Goal: Task Accomplishment & Management: Manage account settings

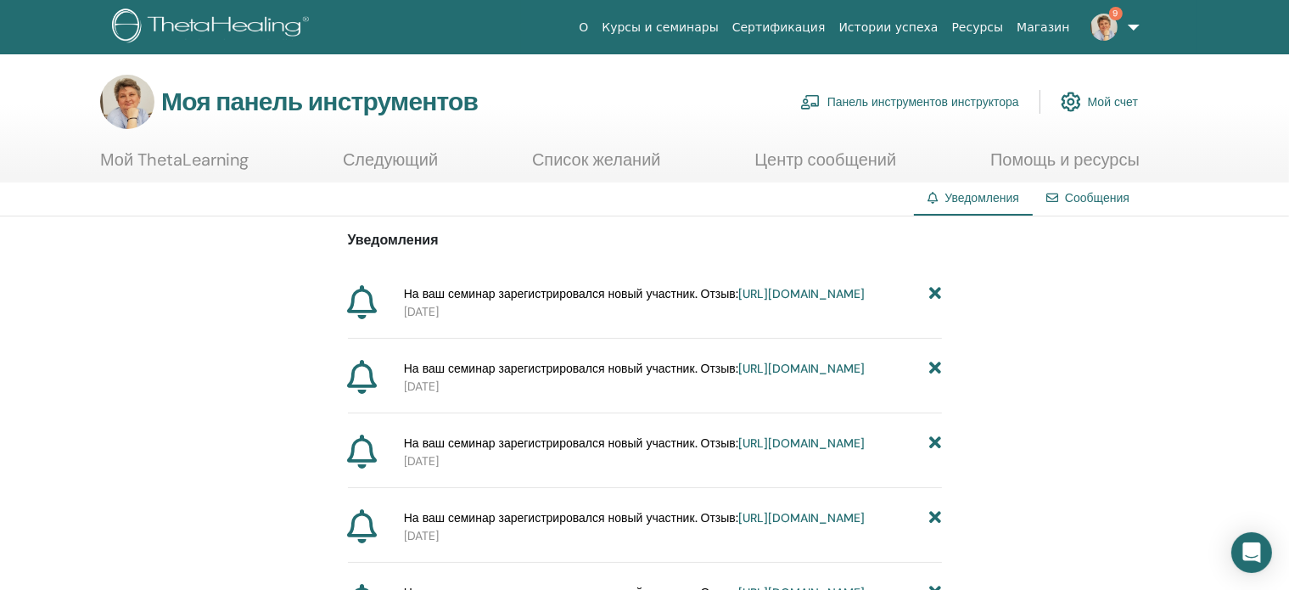
click at [738, 301] on font "https://member.thetahealing.com/instructor/seminar/376372/attendees" at bounding box center [801, 293] width 126 height 15
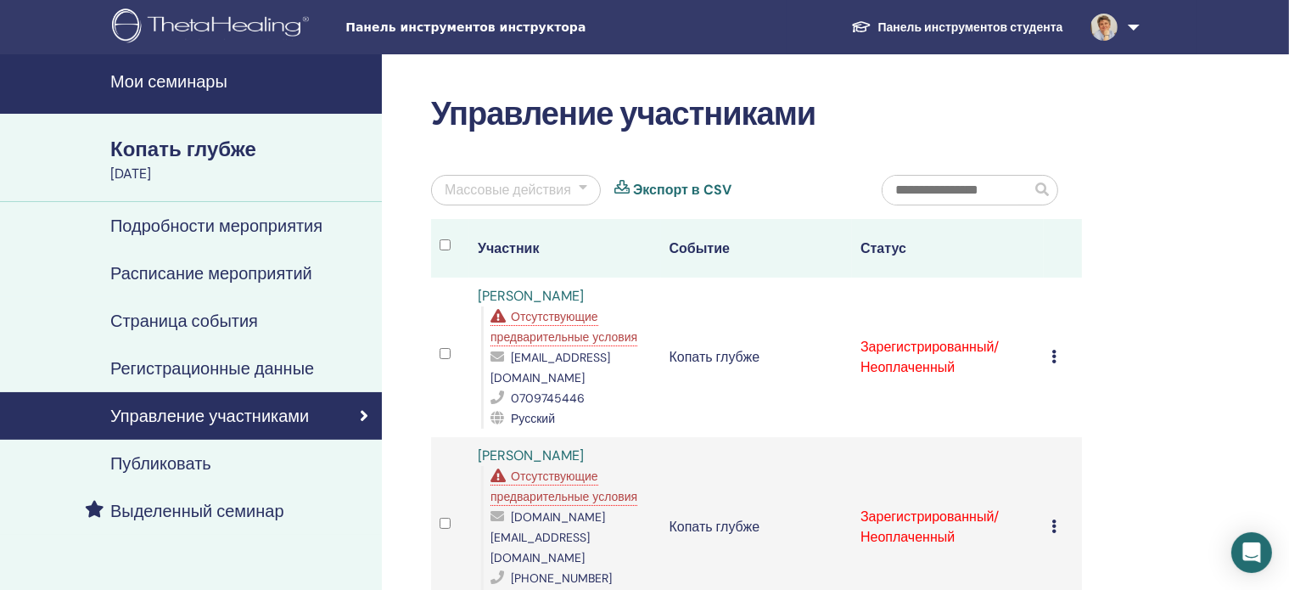
click at [204, 82] on font "Мои семинары" at bounding box center [168, 81] width 117 height 22
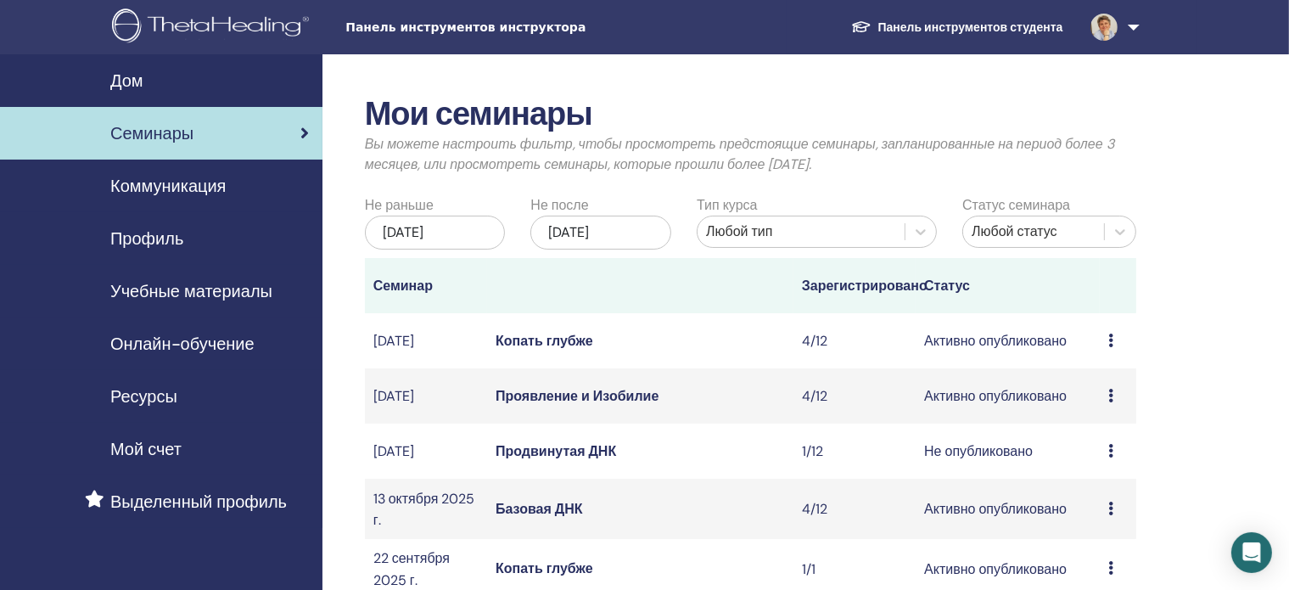
click at [558, 460] on font "Продвинутая ДНК" at bounding box center [556, 451] width 121 height 18
click at [544, 460] on font "Продвинутая ДНК" at bounding box center [556, 451] width 121 height 18
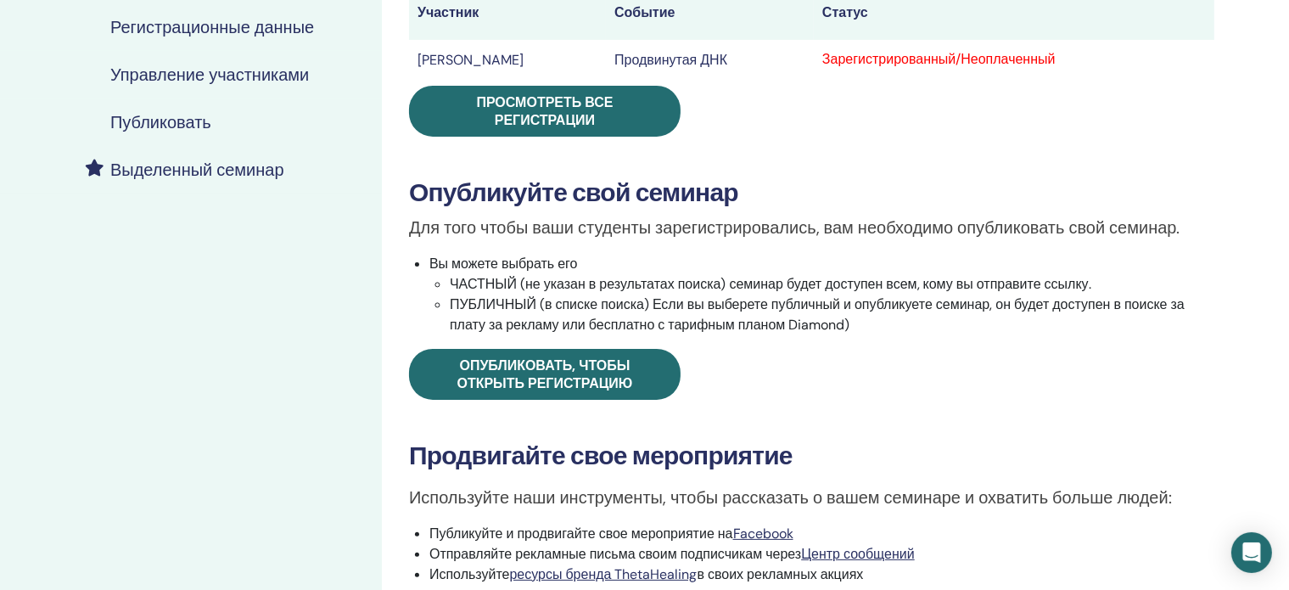
scroll to position [343, 0]
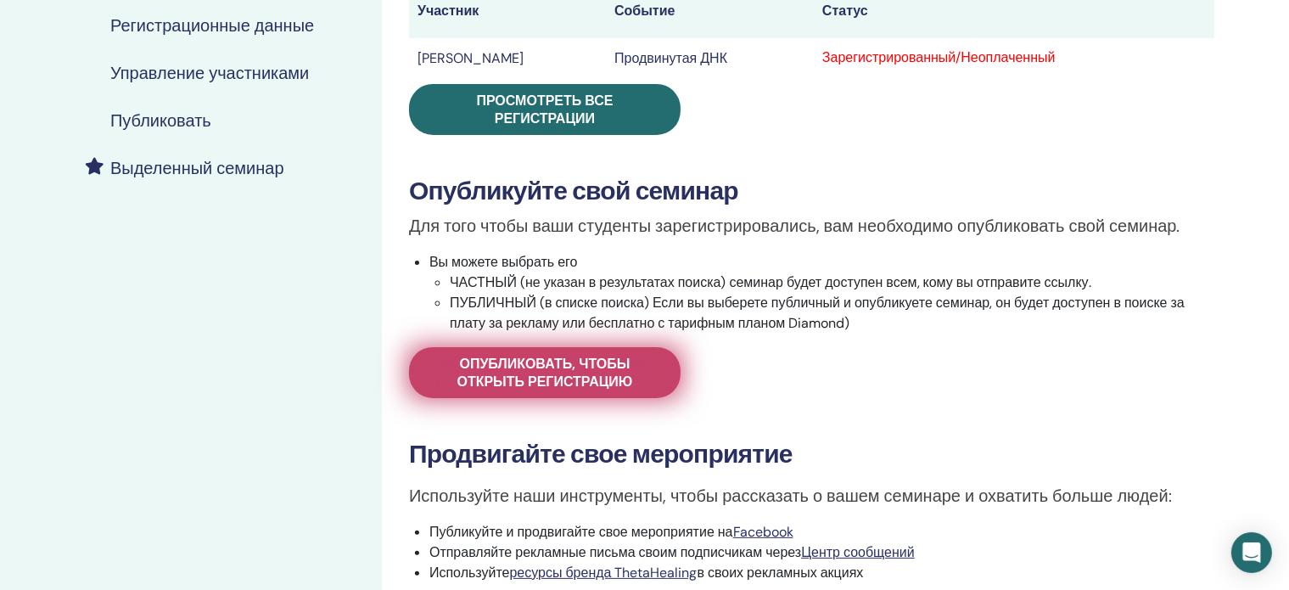
click at [536, 379] on font "Опубликовать, чтобы открыть регистрацию" at bounding box center [545, 373] width 176 height 36
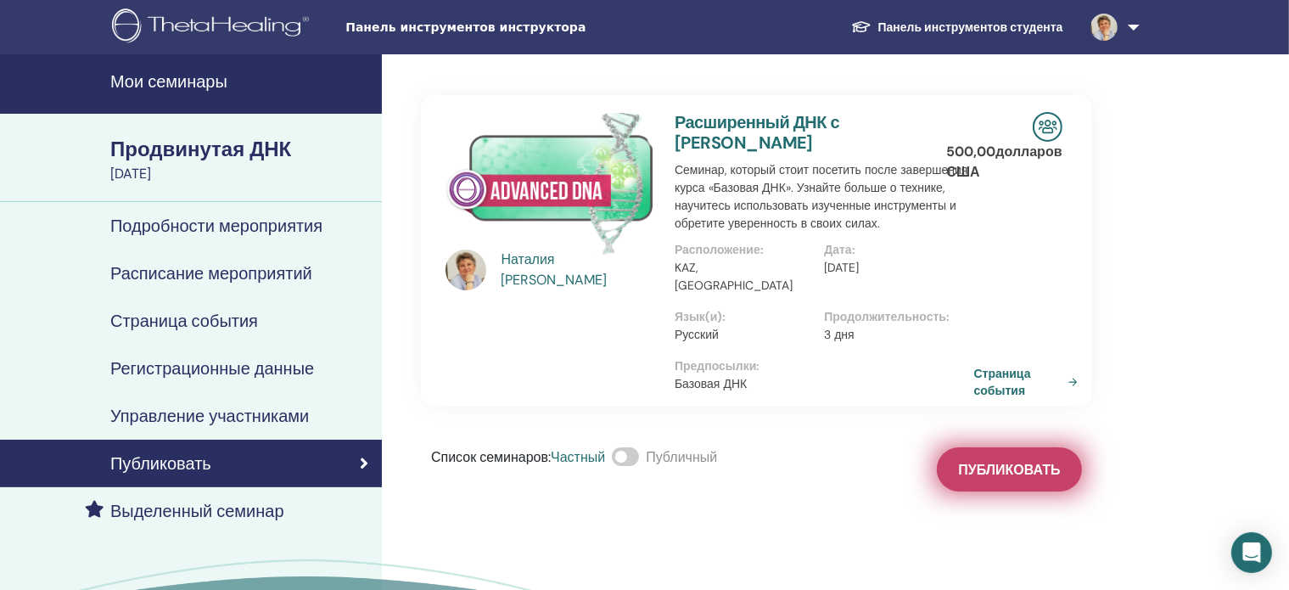
click at [1010, 461] on font "Публиковать" at bounding box center [1009, 470] width 102 height 18
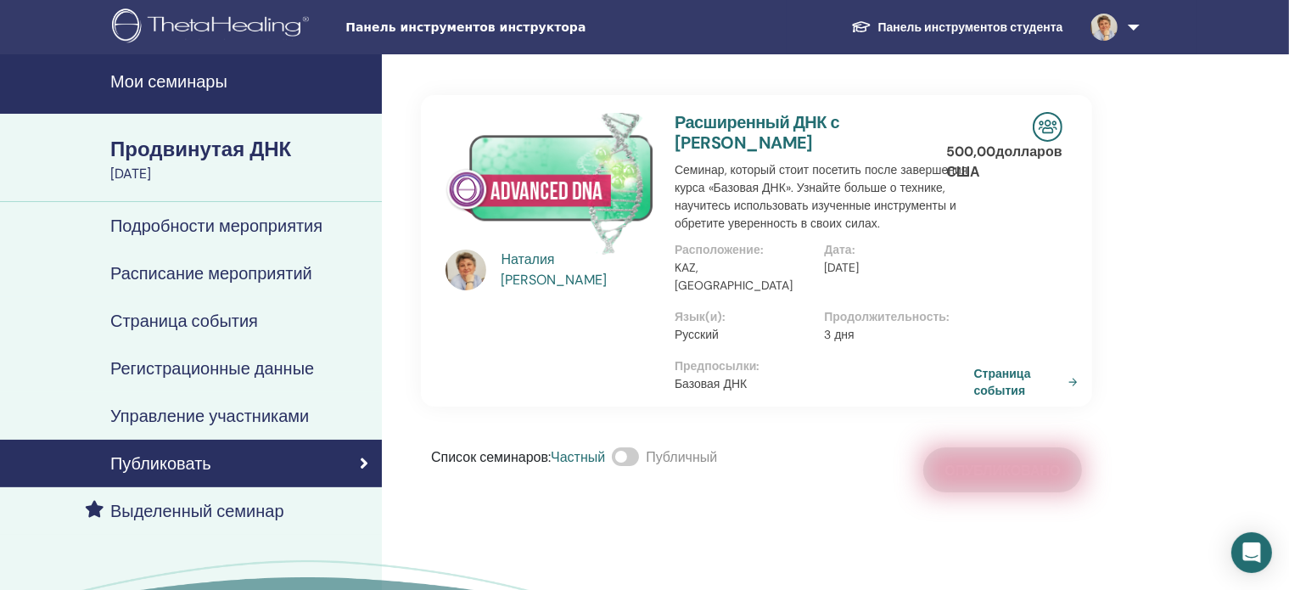
click at [1100, 33] on img at bounding box center [1103, 27] width 27 height 27
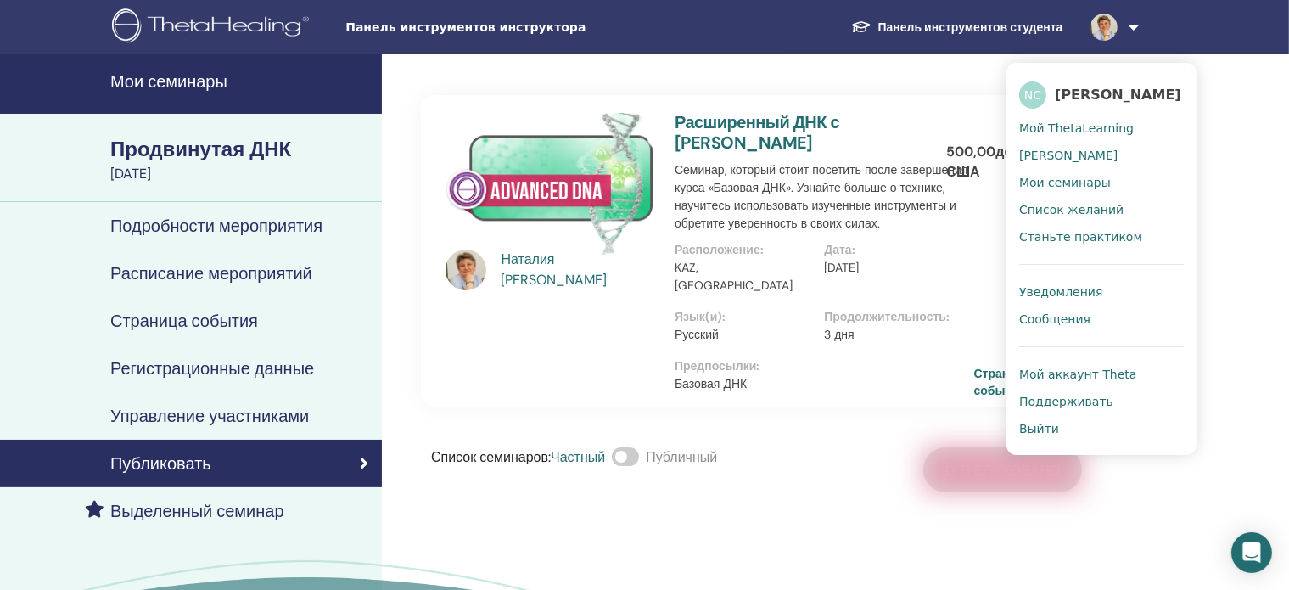
click at [1069, 291] on font "Уведомления" at bounding box center [1060, 292] width 83 height 14
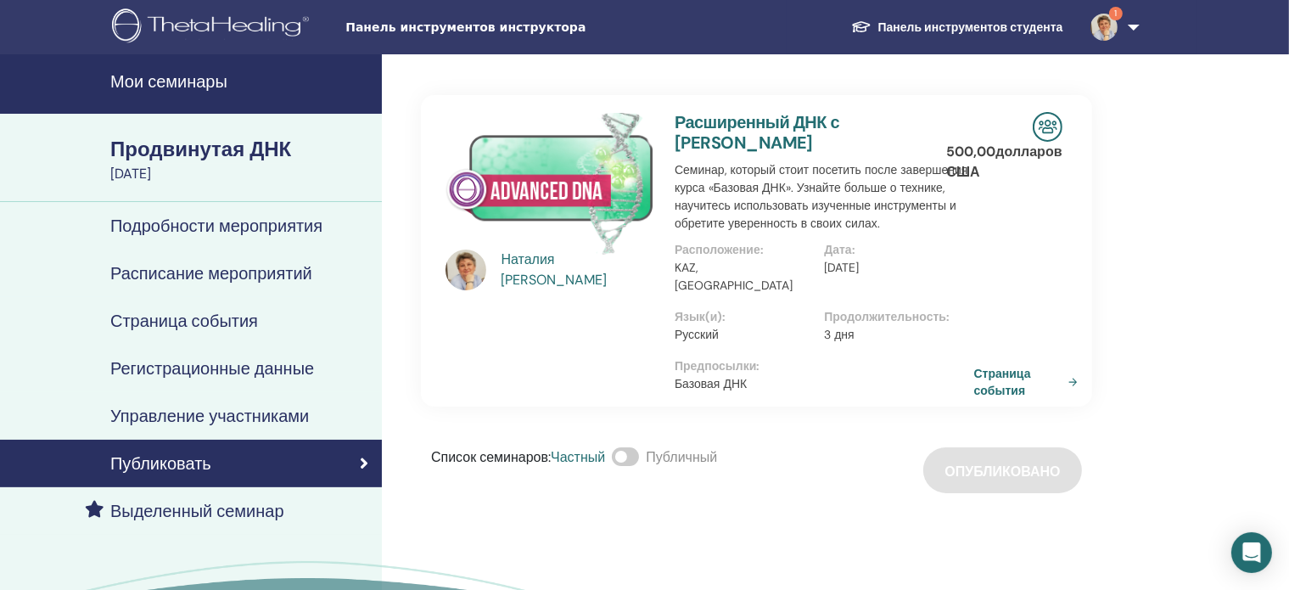
click at [178, 223] on font "Подробности мероприятия" at bounding box center [216, 226] width 212 height 22
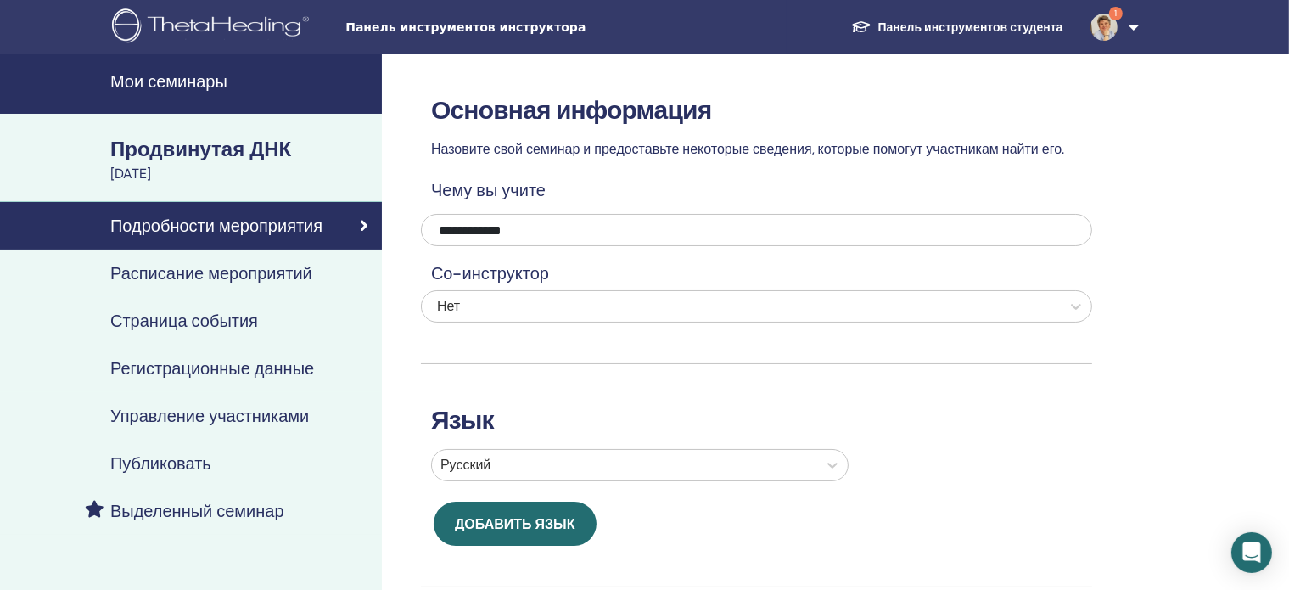
click at [166, 317] on font "Страница события" at bounding box center [184, 321] width 148 height 22
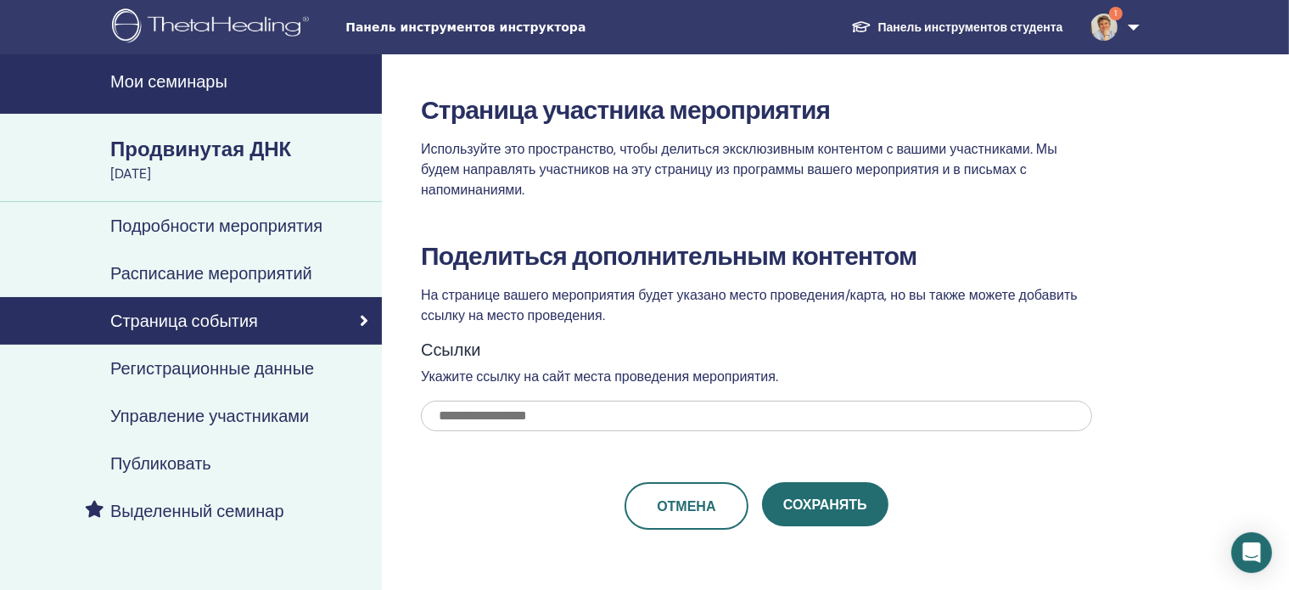
click at [231, 370] on font "Регистрационные данные" at bounding box center [212, 368] width 204 height 22
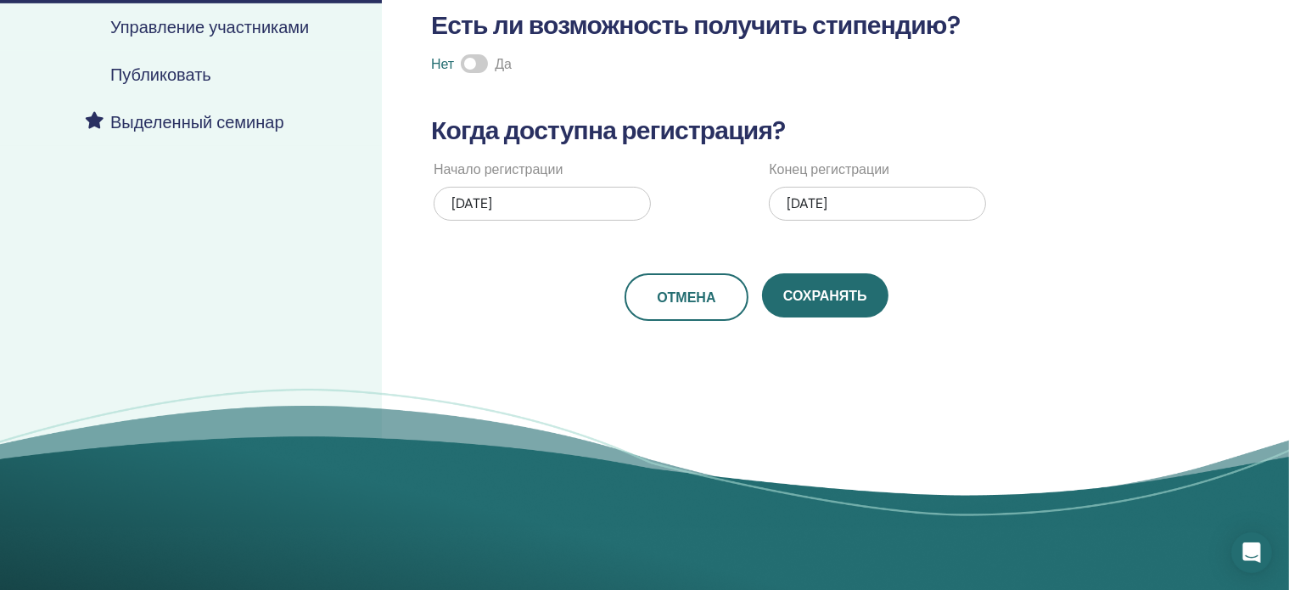
scroll to position [412, 0]
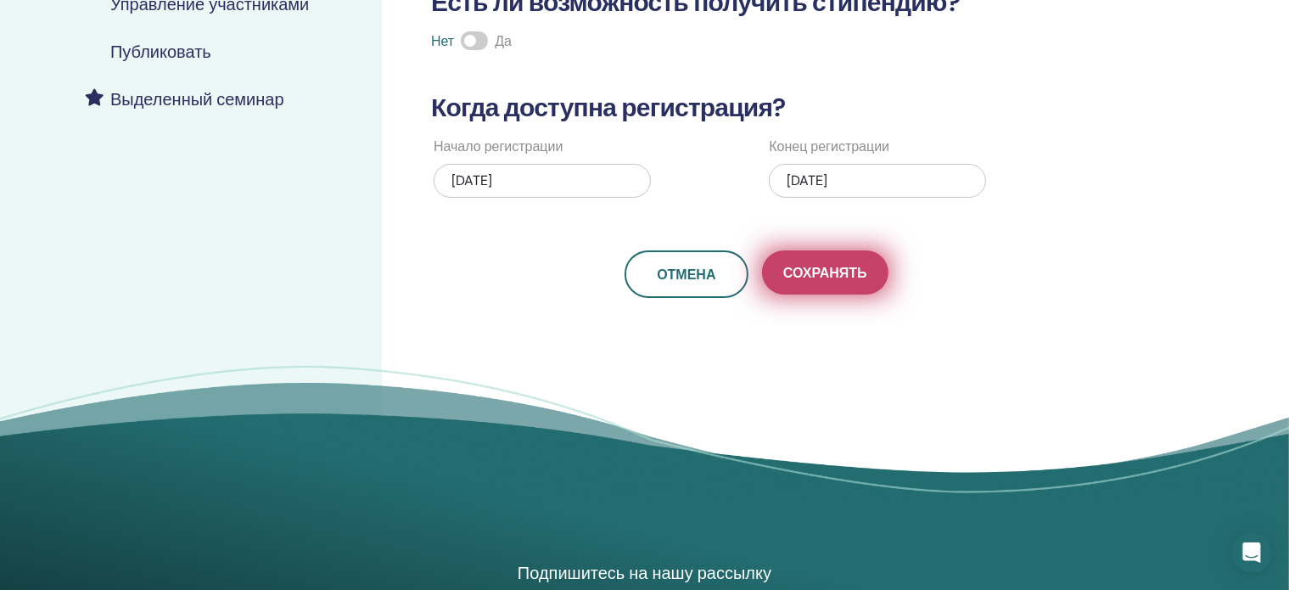
click at [838, 274] on font "Сохранять" at bounding box center [825, 273] width 84 height 18
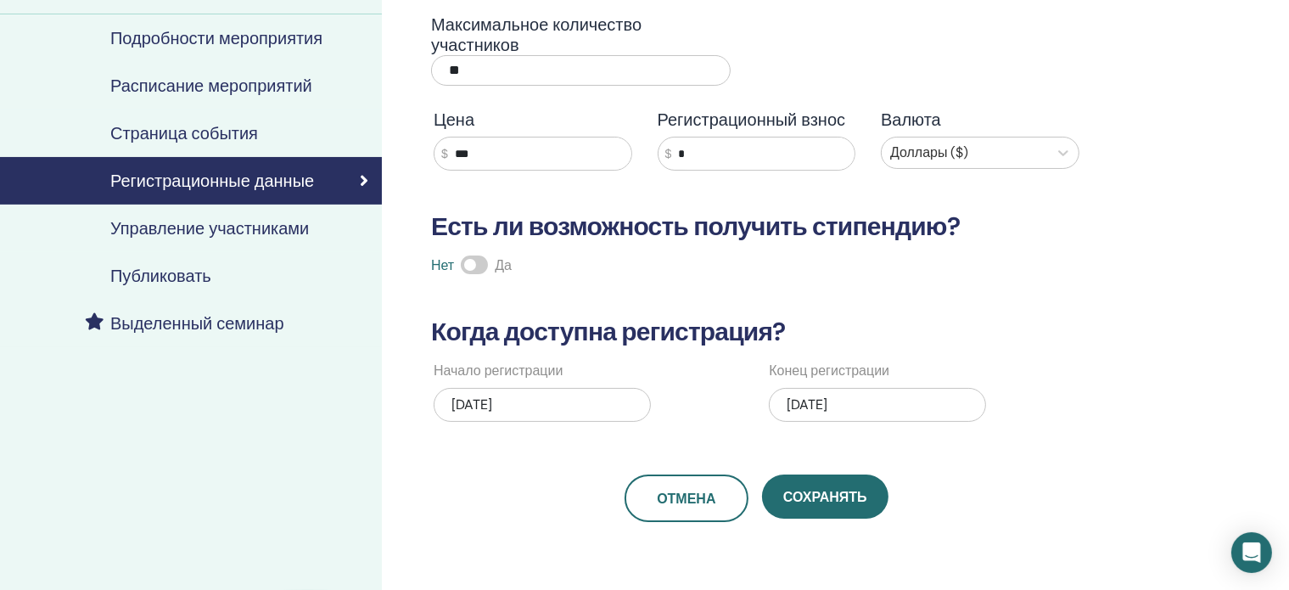
scroll to position [193, 0]
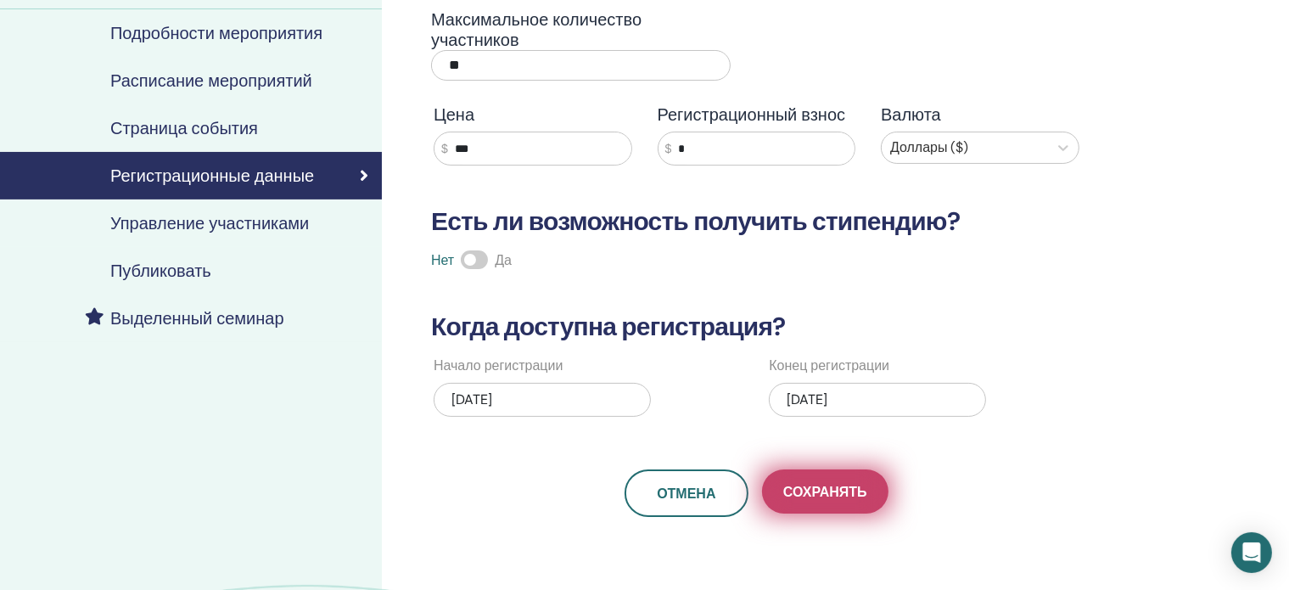
click at [818, 489] on font "Сохранять" at bounding box center [825, 492] width 84 height 18
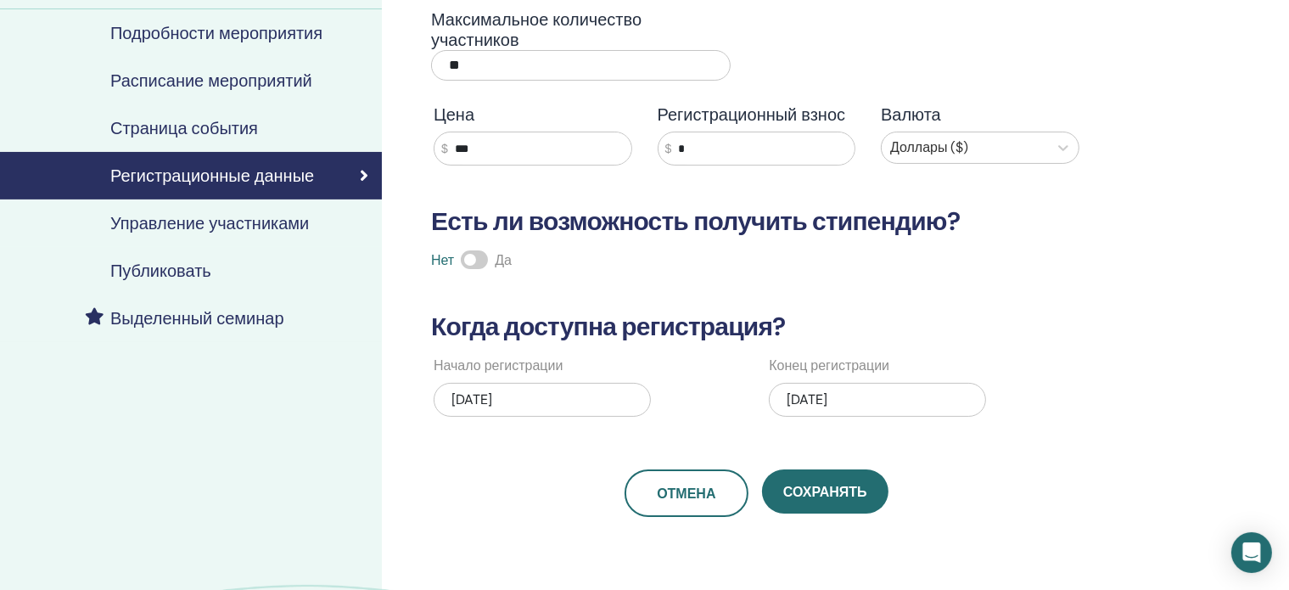
click at [268, 219] on font "Управление участниками" at bounding box center [209, 223] width 199 height 22
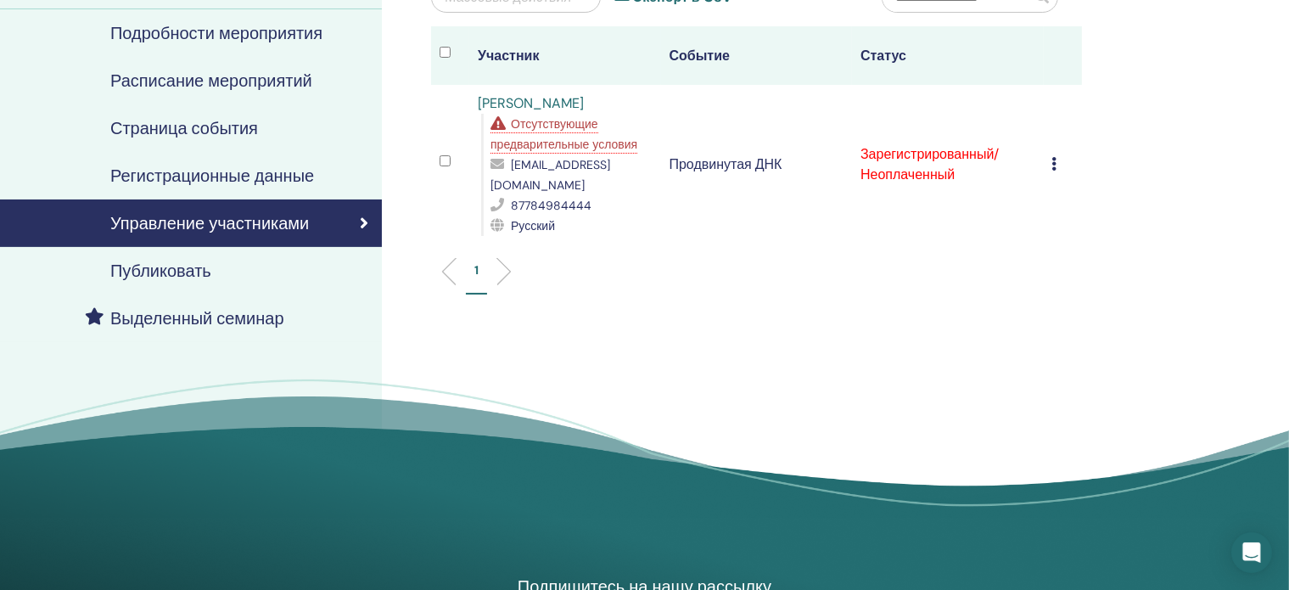
click at [192, 271] on font "Публиковать" at bounding box center [160, 271] width 101 height 22
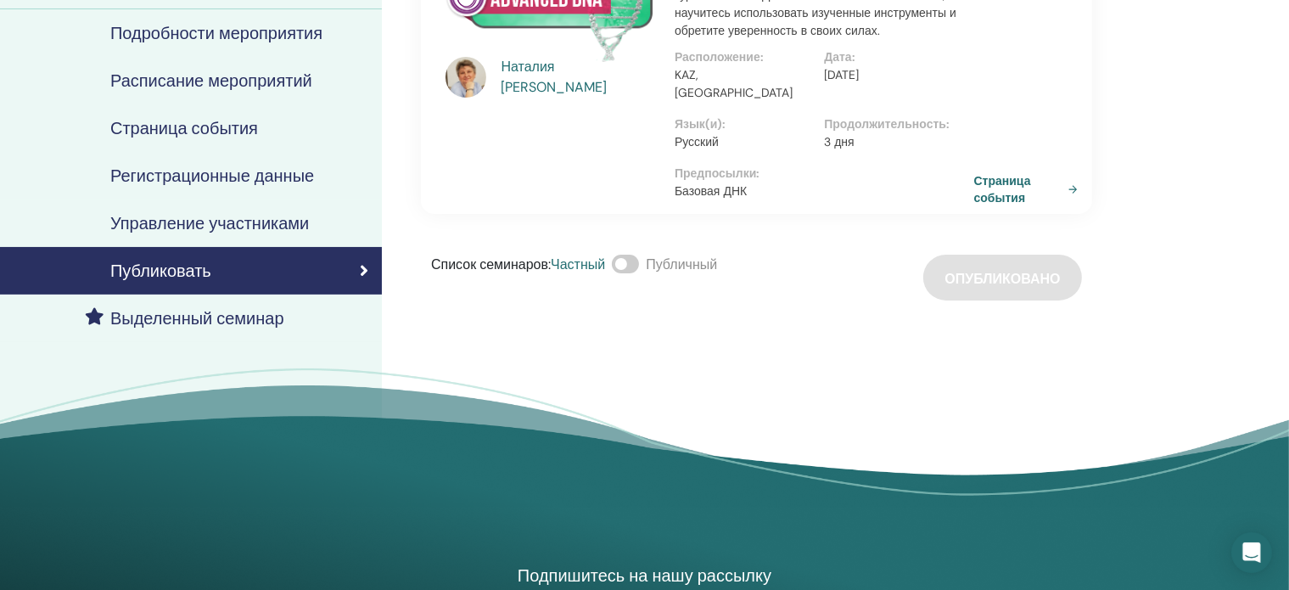
click at [191, 34] on font "Подробности мероприятия" at bounding box center [216, 33] width 212 height 22
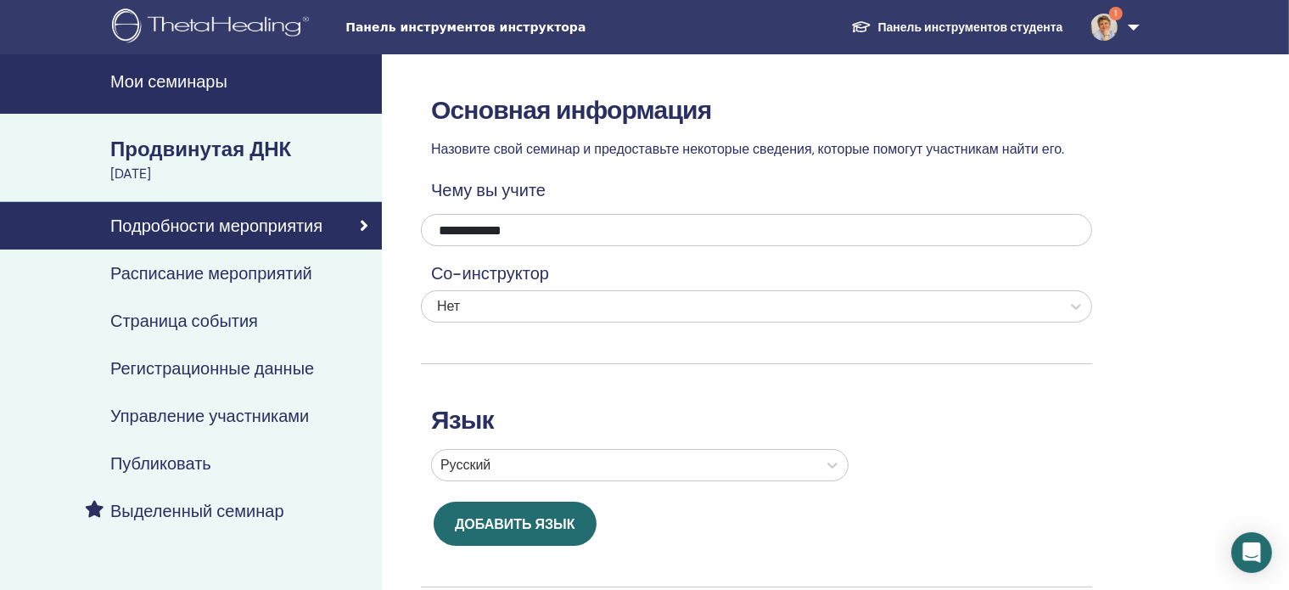
click at [364, 227] on icon at bounding box center [364, 225] width 8 height 17
click at [363, 223] on icon at bounding box center [364, 225] width 8 height 17
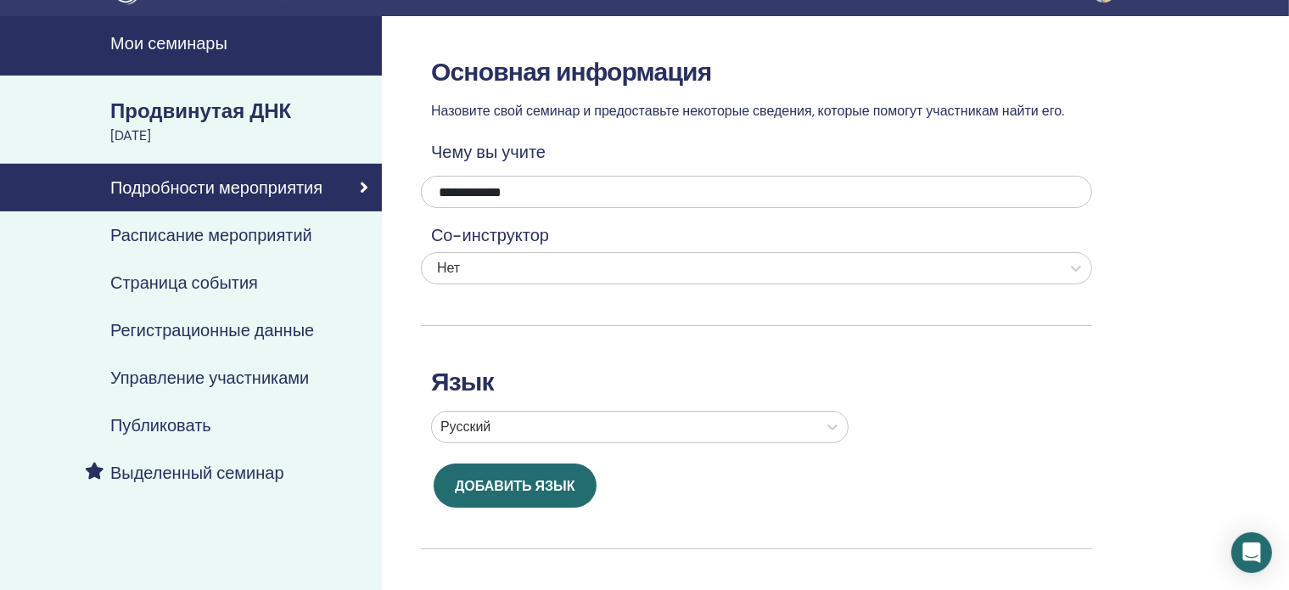
scroll to position [70, 0]
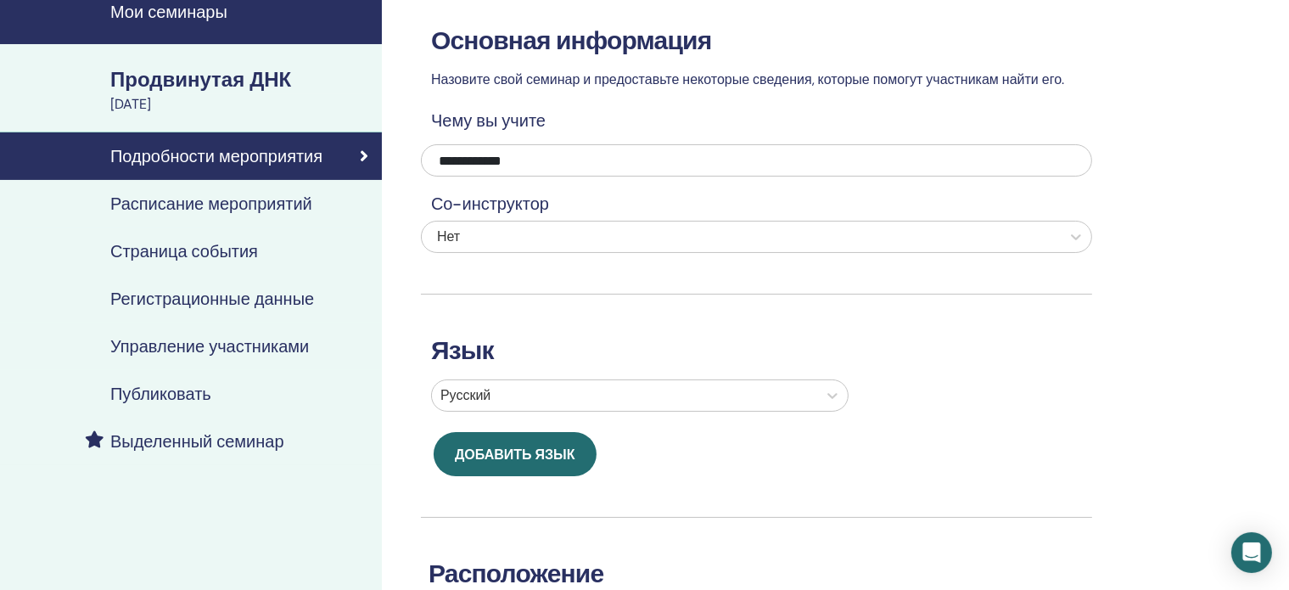
click at [204, 11] on font "Мои семинары" at bounding box center [168, 12] width 117 height 22
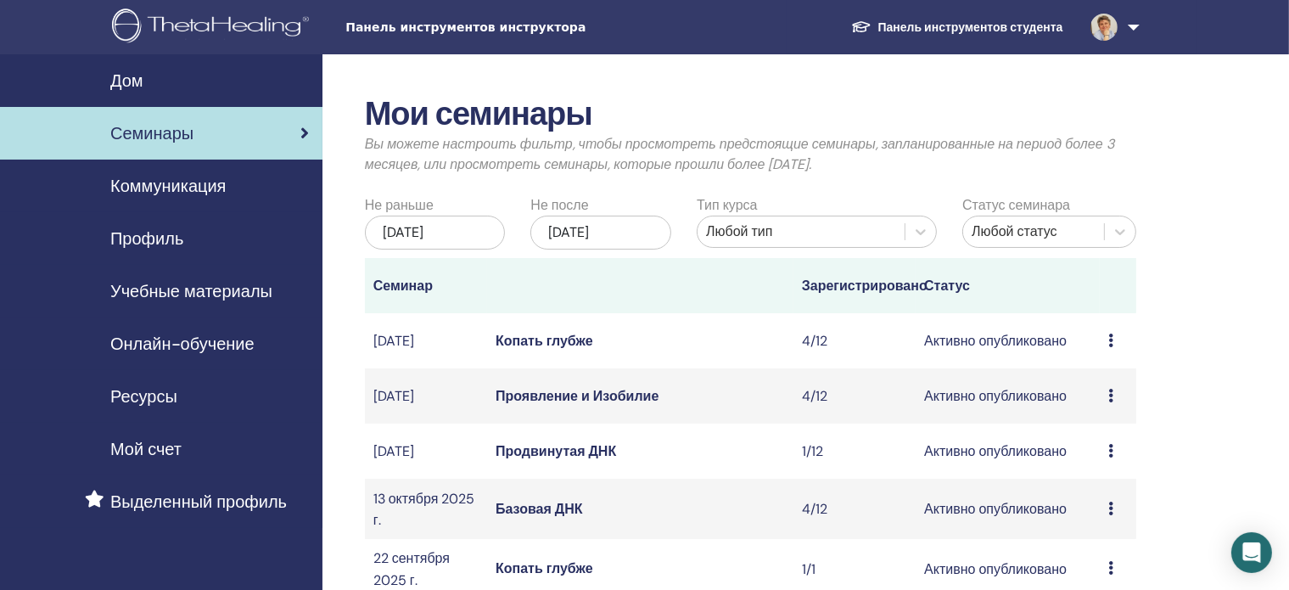
click at [541, 460] on font "Продвинутая ДНК" at bounding box center [556, 451] width 121 height 18
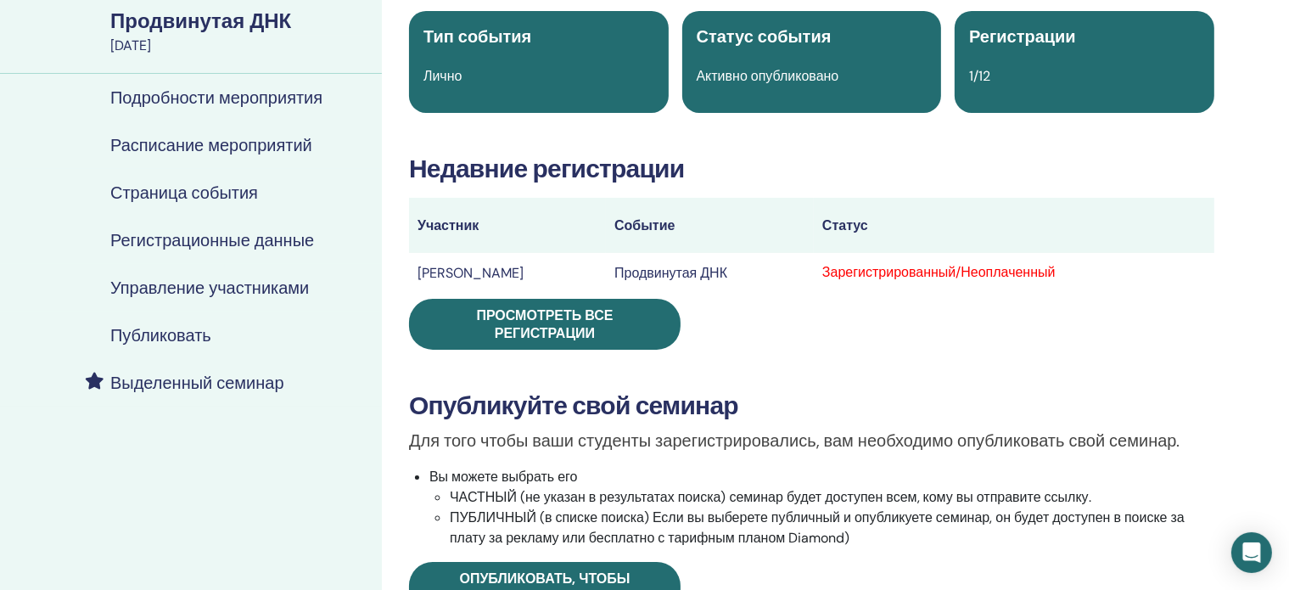
scroll to position [645, 0]
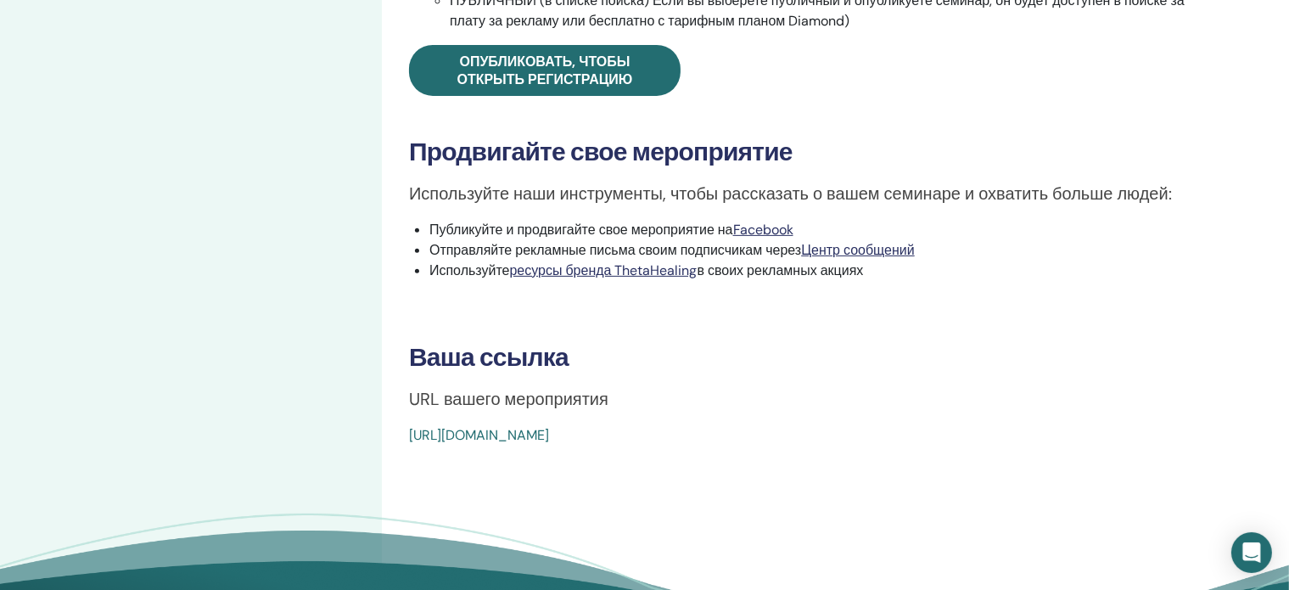
drag, startPoint x: 404, startPoint y: 432, endPoint x: 748, endPoint y: 458, distance: 344.7
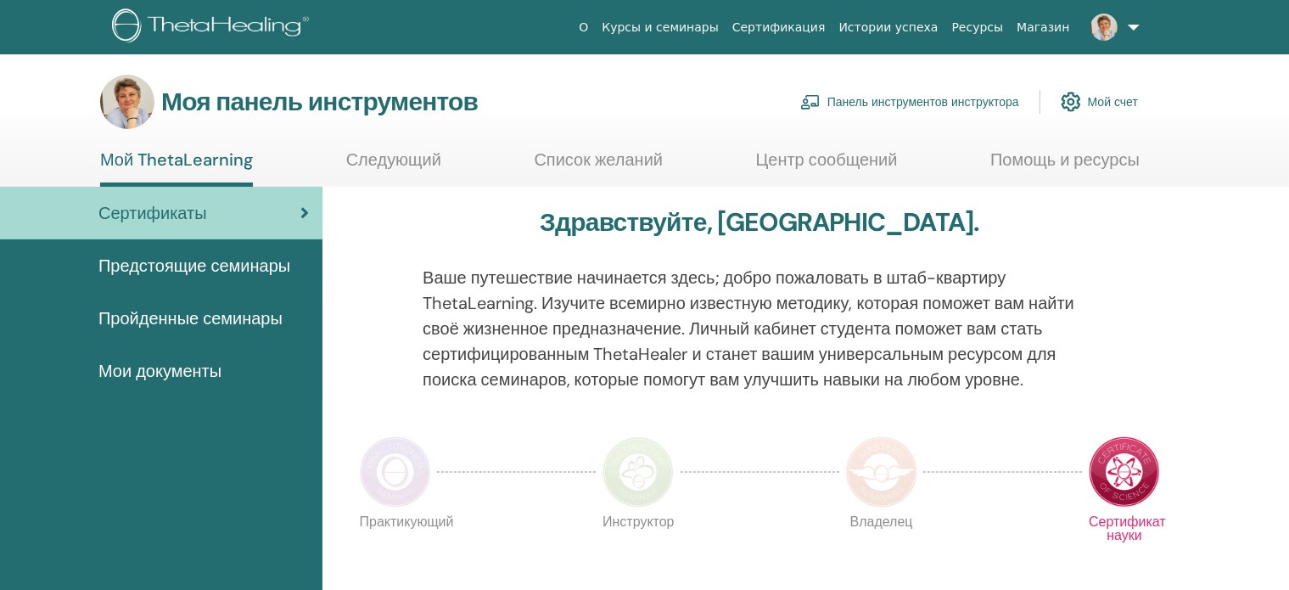
click at [906, 99] on font "Панель инструментов инструктора" at bounding box center [923, 102] width 192 height 15
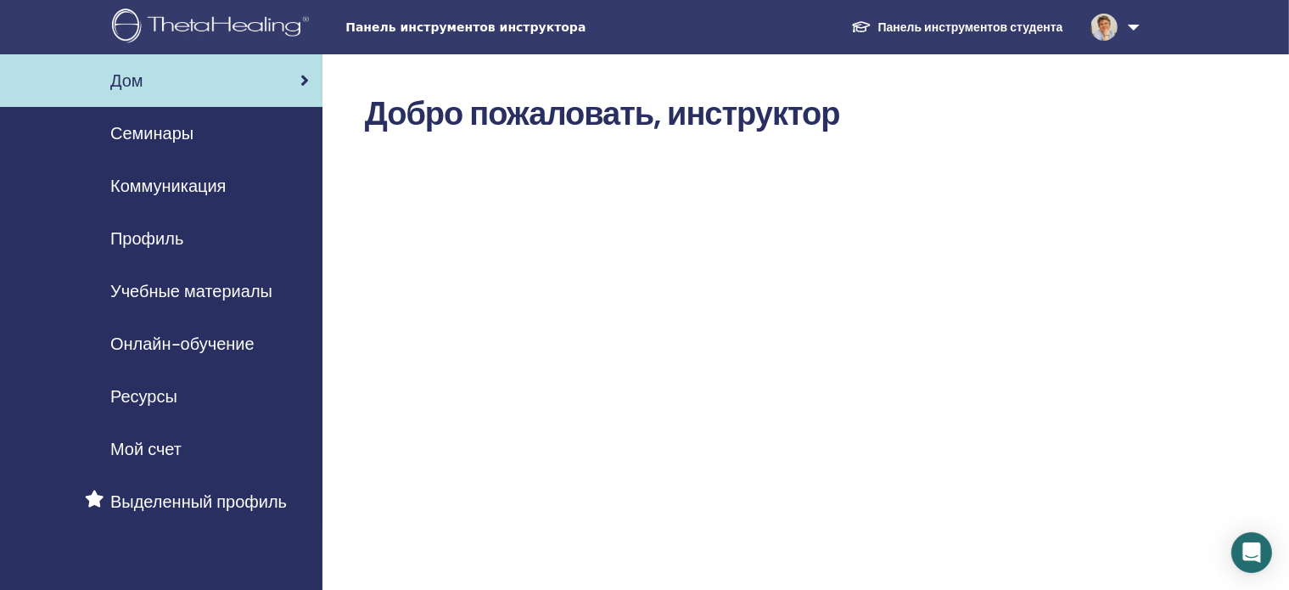
click at [153, 136] on font "Семинары" at bounding box center [151, 133] width 83 height 22
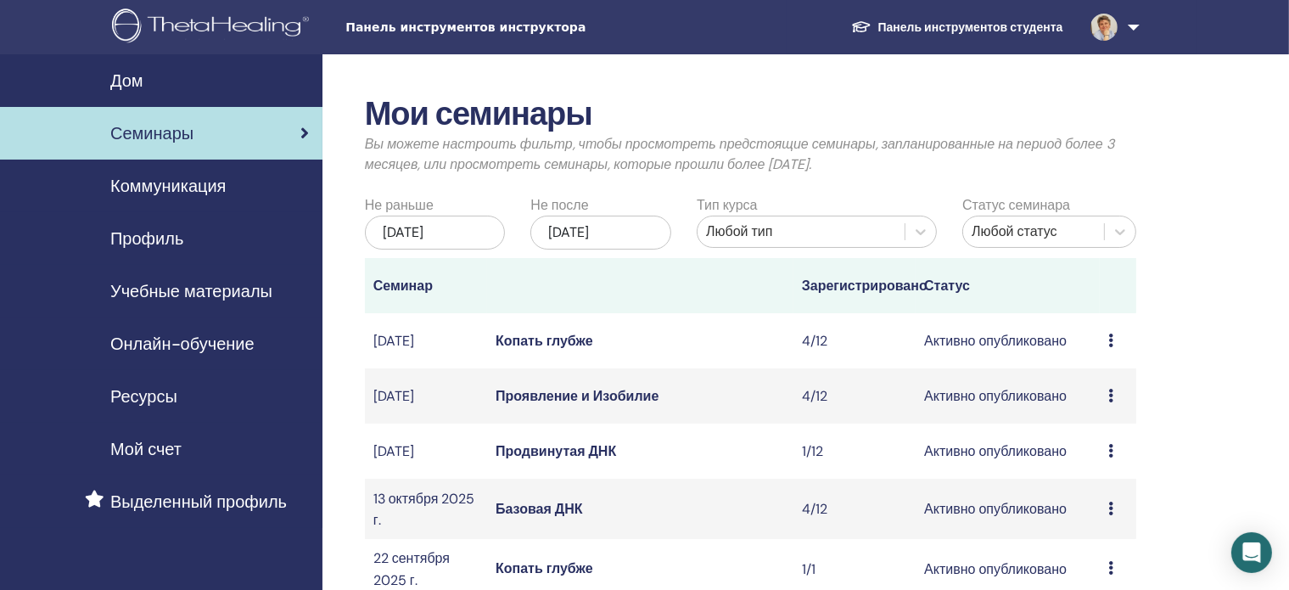
click at [544, 460] on font "Продвинутая ДНК" at bounding box center [556, 451] width 121 height 18
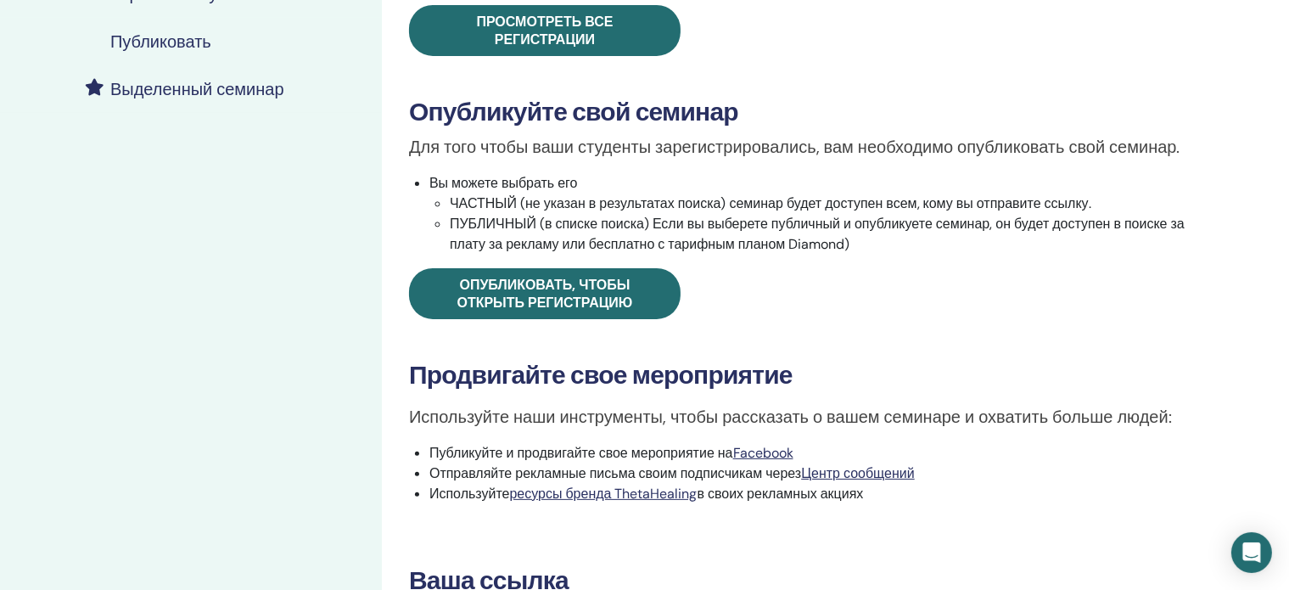
scroll to position [399, 0]
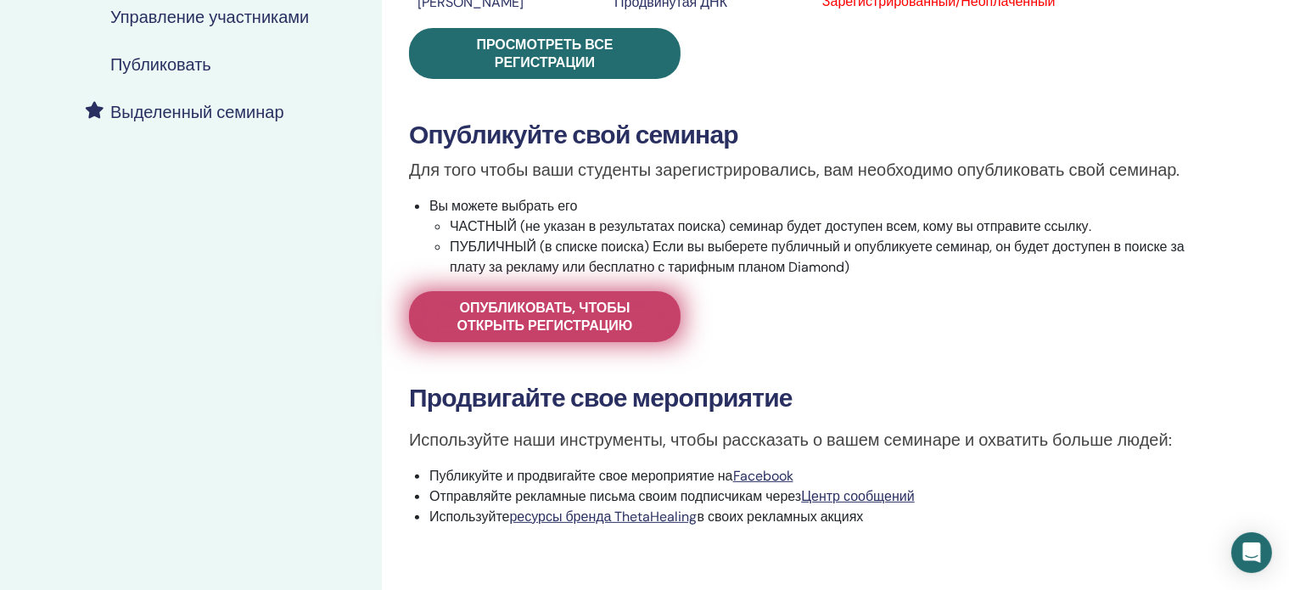
click at [520, 321] on font "Опубликовать, чтобы открыть регистрацию" at bounding box center [545, 317] width 176 height 36
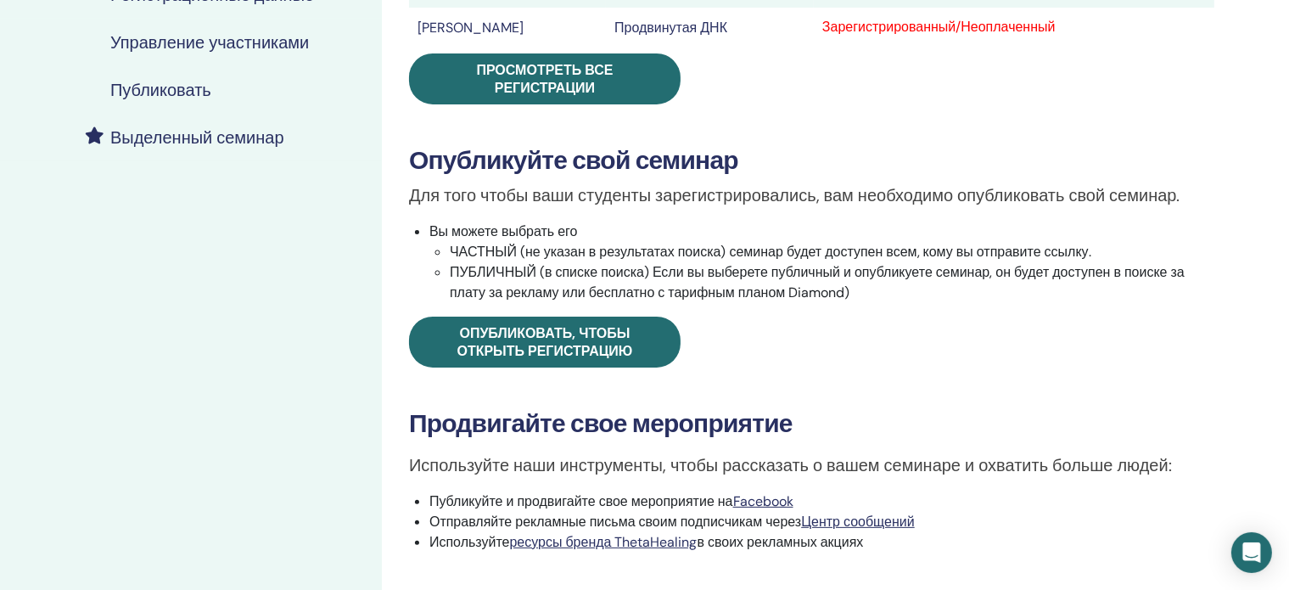
scroll to position [399, 0]
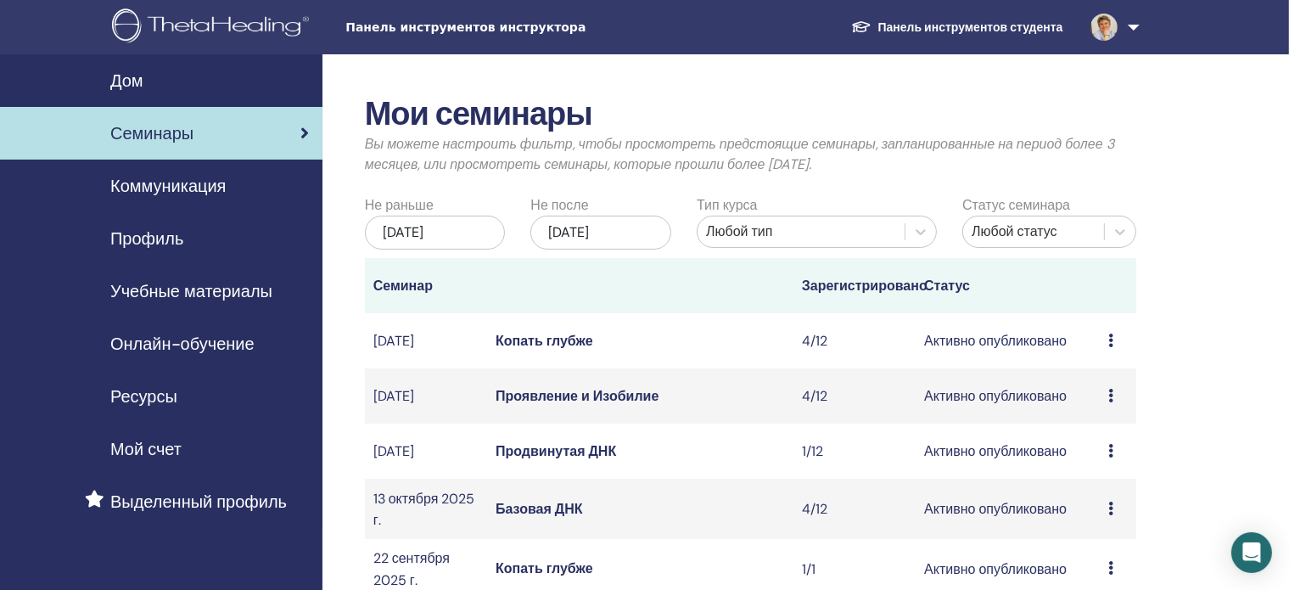
click at [546, 518] on font "Базовая ДНК" at bounding box center [539, 509] width 87 height 18
click at [553, 460] on font "Продвинутая ДНК" at bounding box center [556, 451] width 121 height 18
click at [557, 405] on font "Проявление и Изобилие" at bounding box center [577, 396] width 163 height 18
click at [567, 350] on font "Копать глубже" at bounding box center [545, 341] width 98 height 18
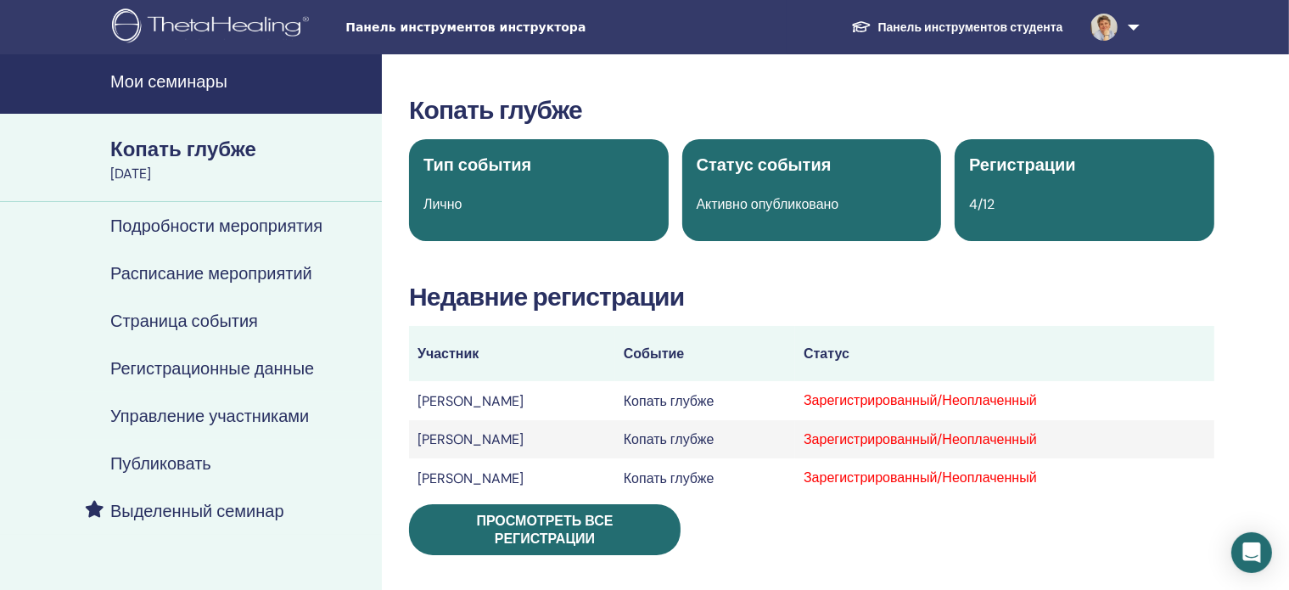
click at [1106, 25] on img at bounding box center [1103, 27] width 27 height 27
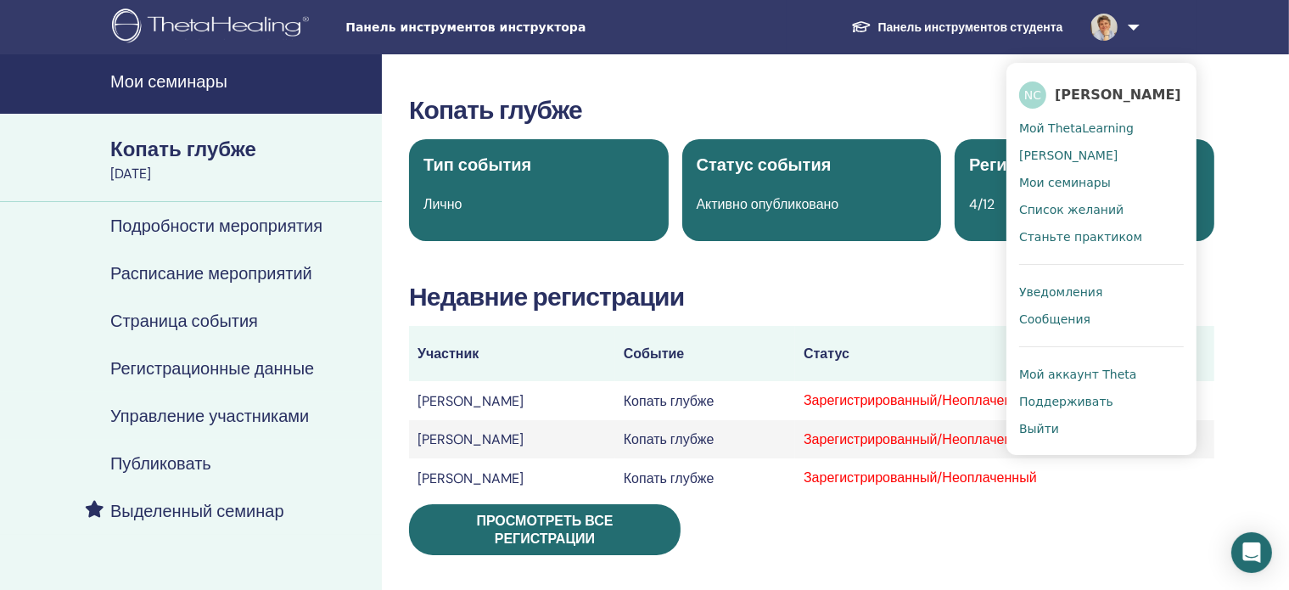
click at [1066, 293] on font "Уведомления" at bounding box center [1060, 292] width 83 height 14
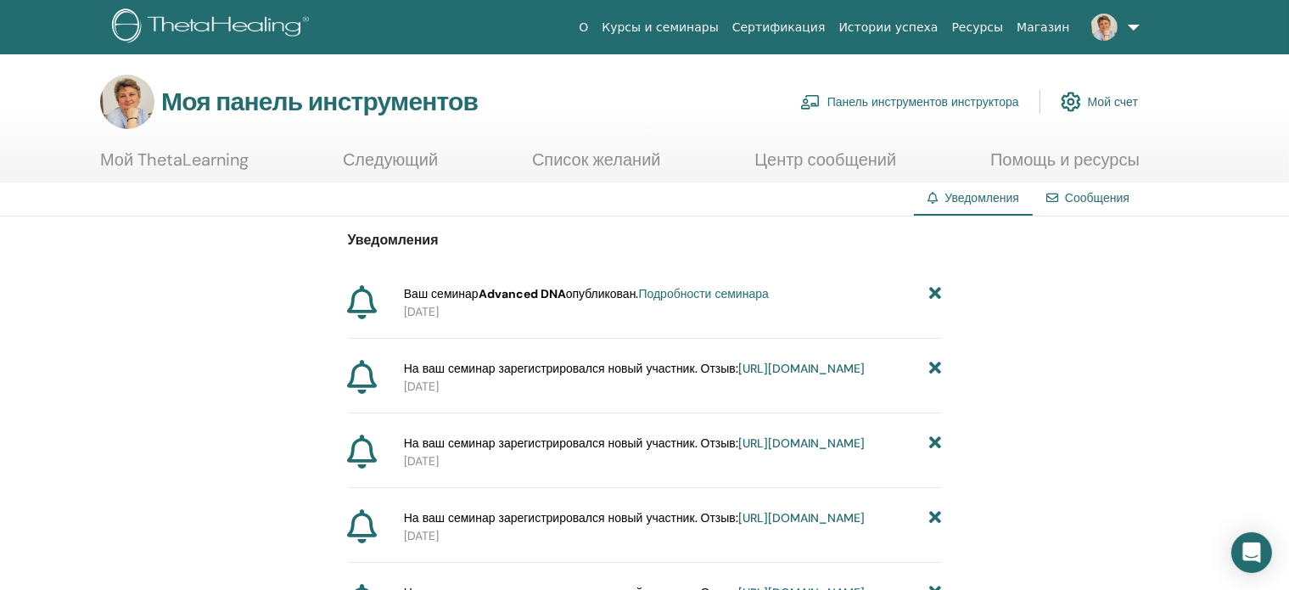
click at [698, 291] on font "Подробности семинара" at bounding box center [704, 293] width 130 height 15
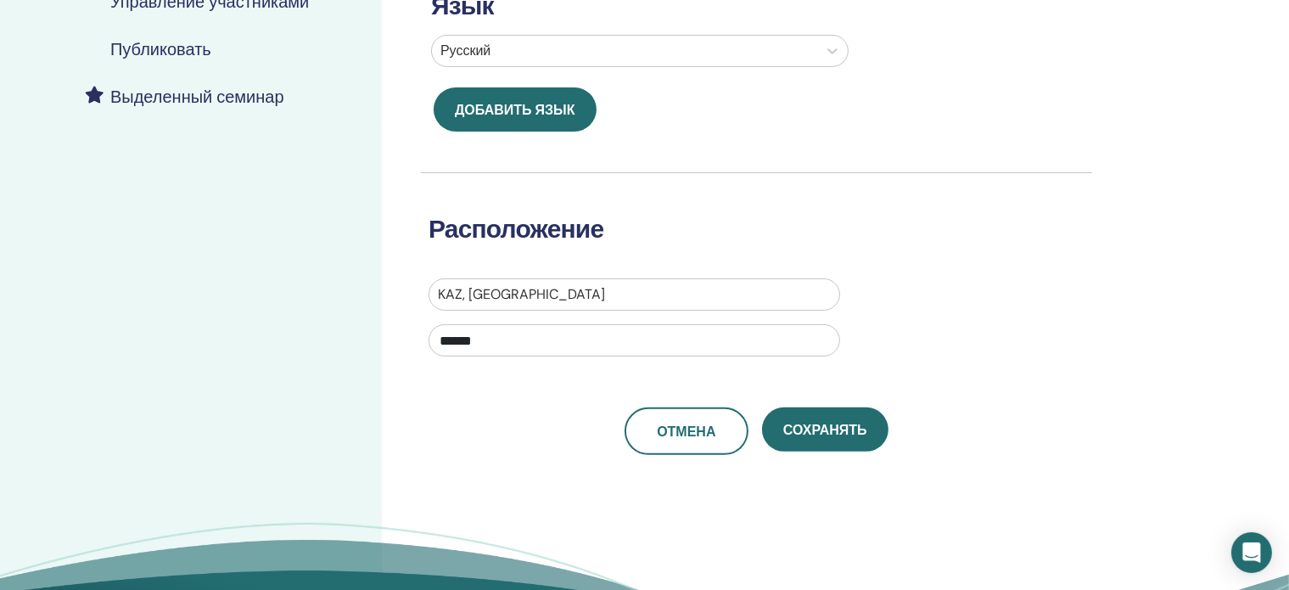
scroll to position [420, 0]
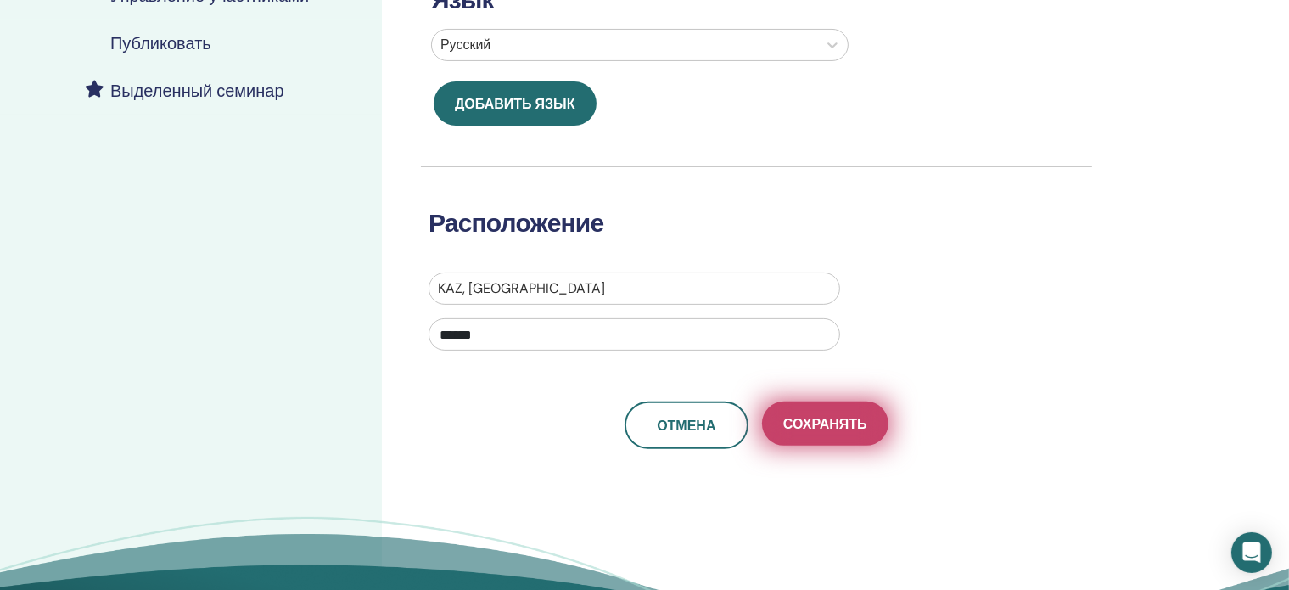
click at [808, 417] on font "Сохранять" at bounding box center [825, 424] width 84 height 18
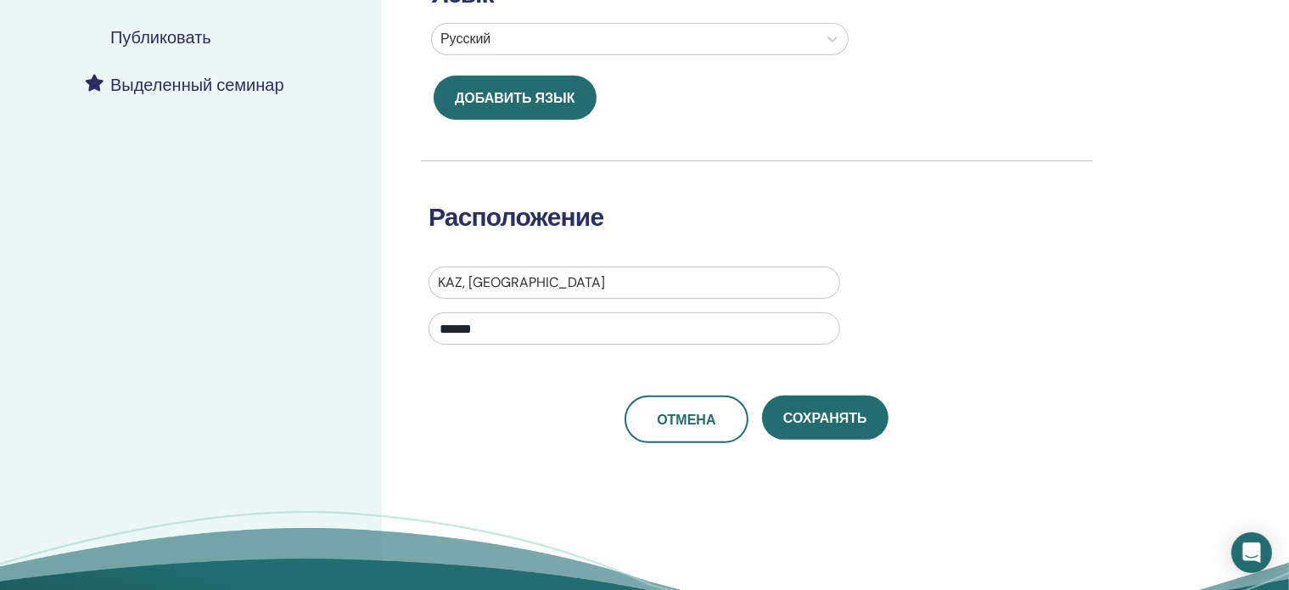
scroll to position [448, 0]
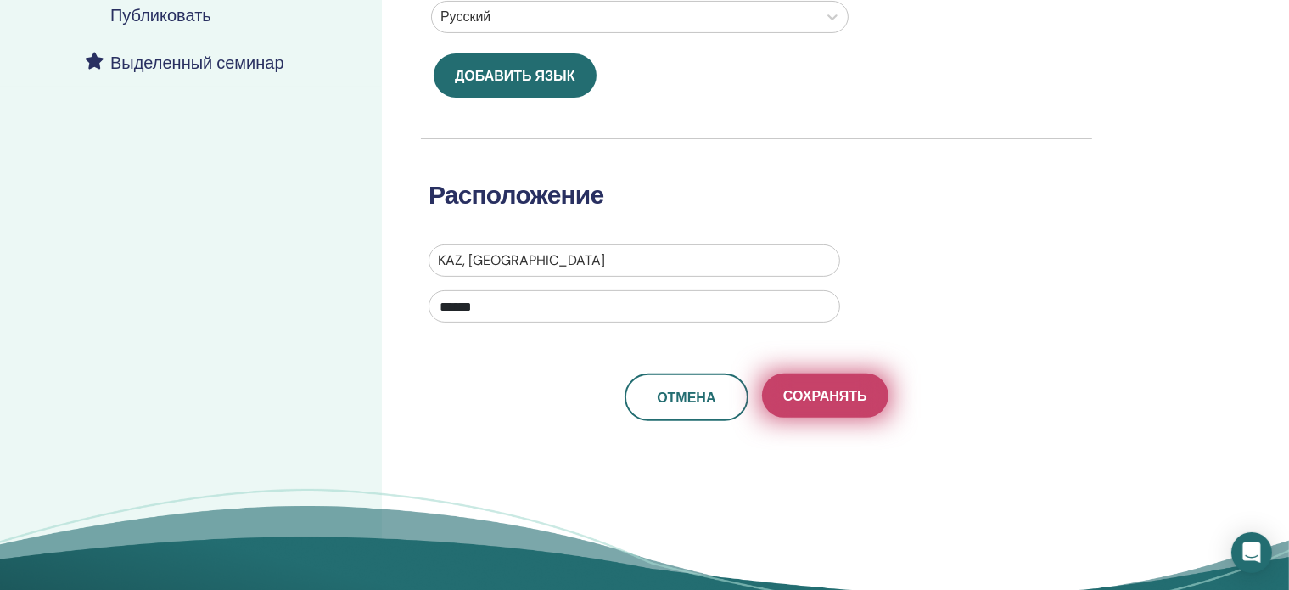
click at [818, 391] on font "Сохранять" at bounding box center [825, 396] width 84 height 18
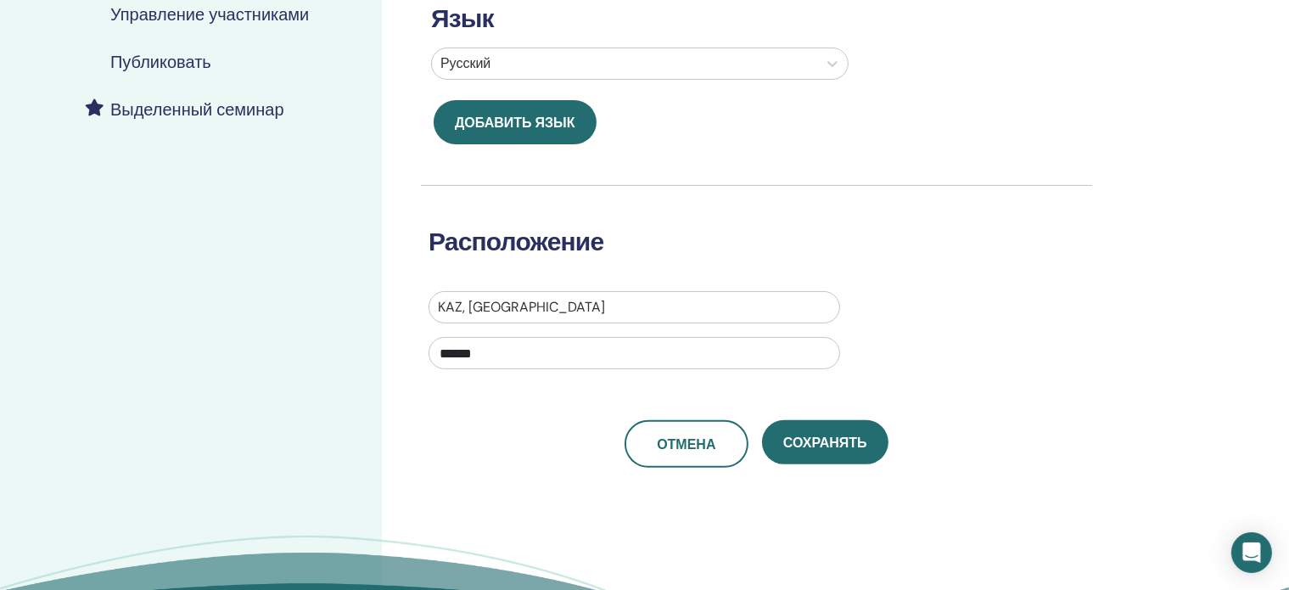
scroll to position [404, 0]
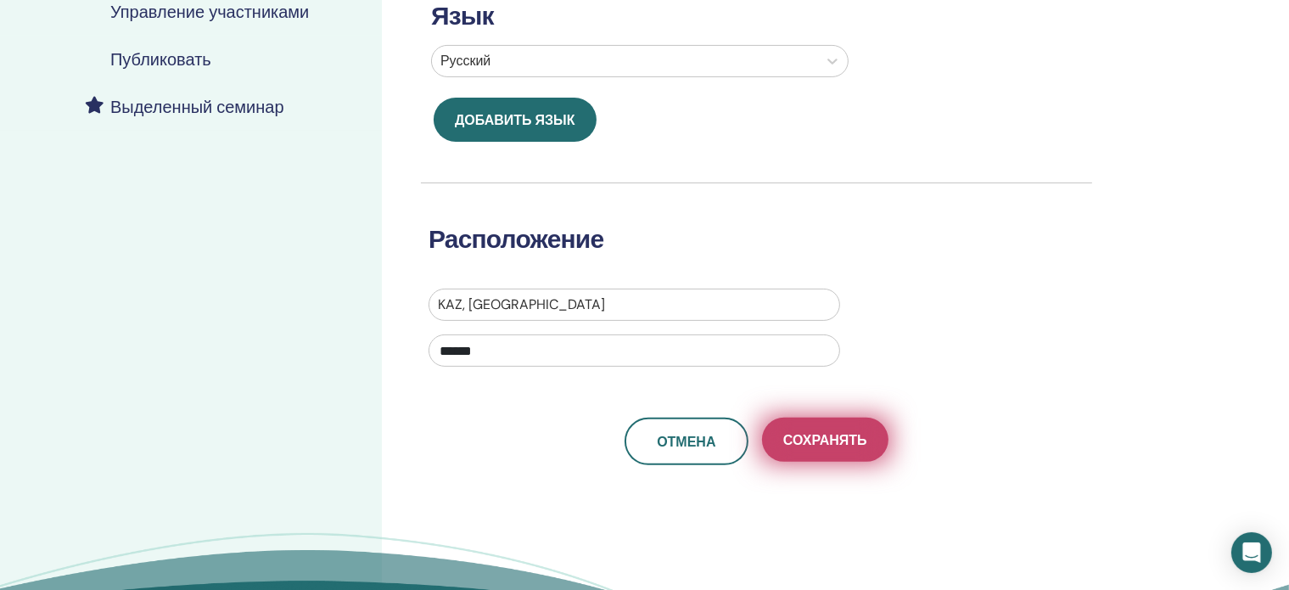
click at [813, 433] on font "Сохранять" at bounding box center [825, 440] width 84 height 18
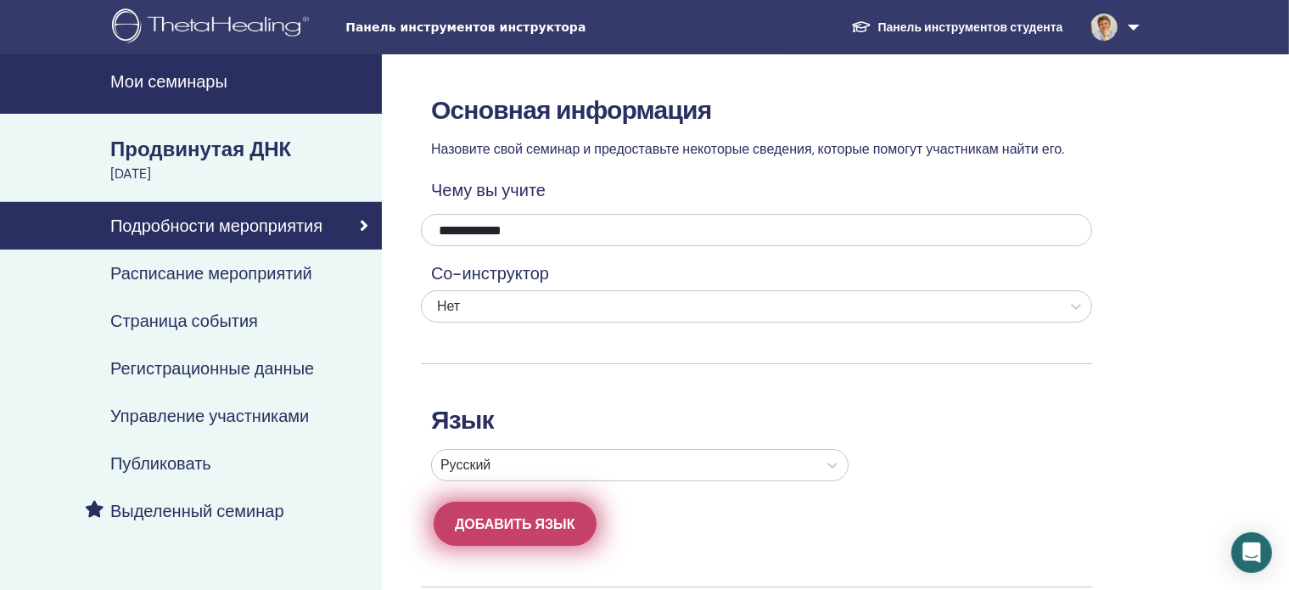
click at [495, 525] on font "Добавить язык" at bounding box center [515, 524] width 121 height 18
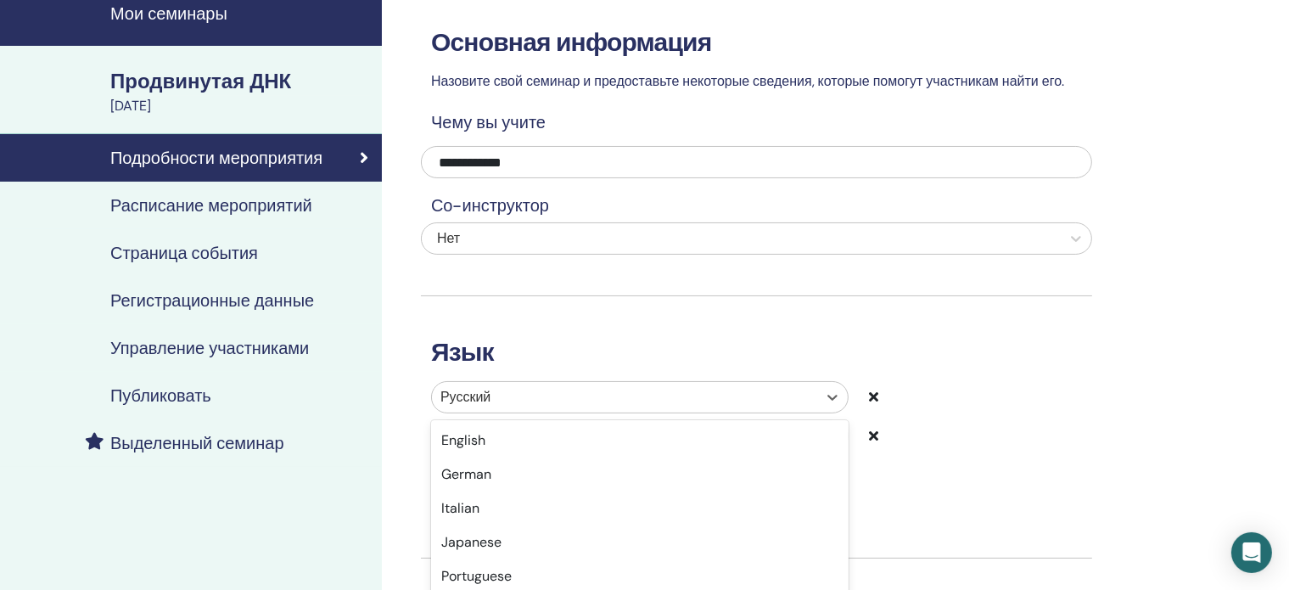
click at [518, 413] on div "option Russian selected, 6 of 47. 47 results available. Use Up and Down to choo…" at bounding box center [640, 397] width 418 height 32
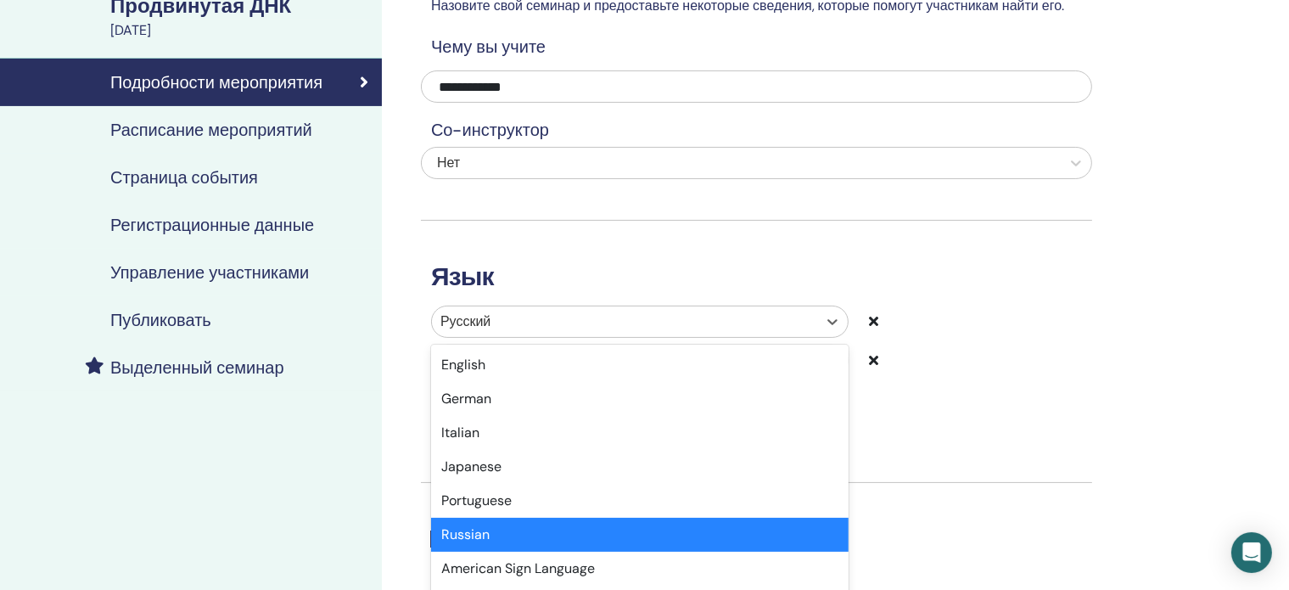
scroll to position [160, 0]
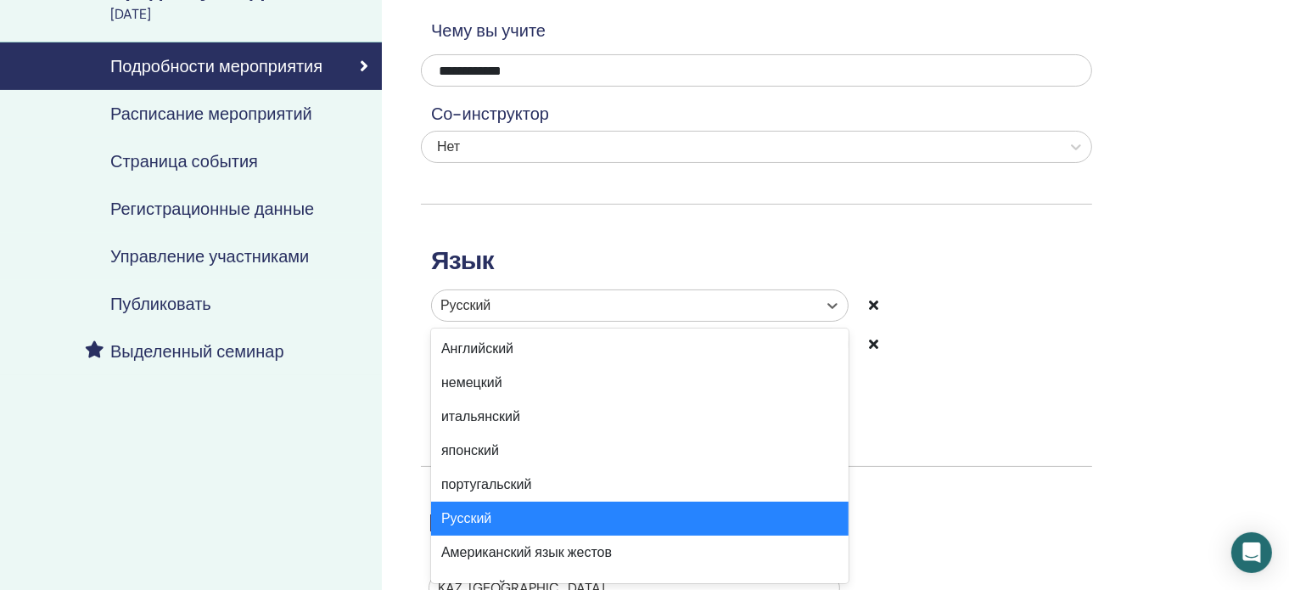
click at [496, 520] on div "Русский" at bounding box center [640, 519] width 418 height 34
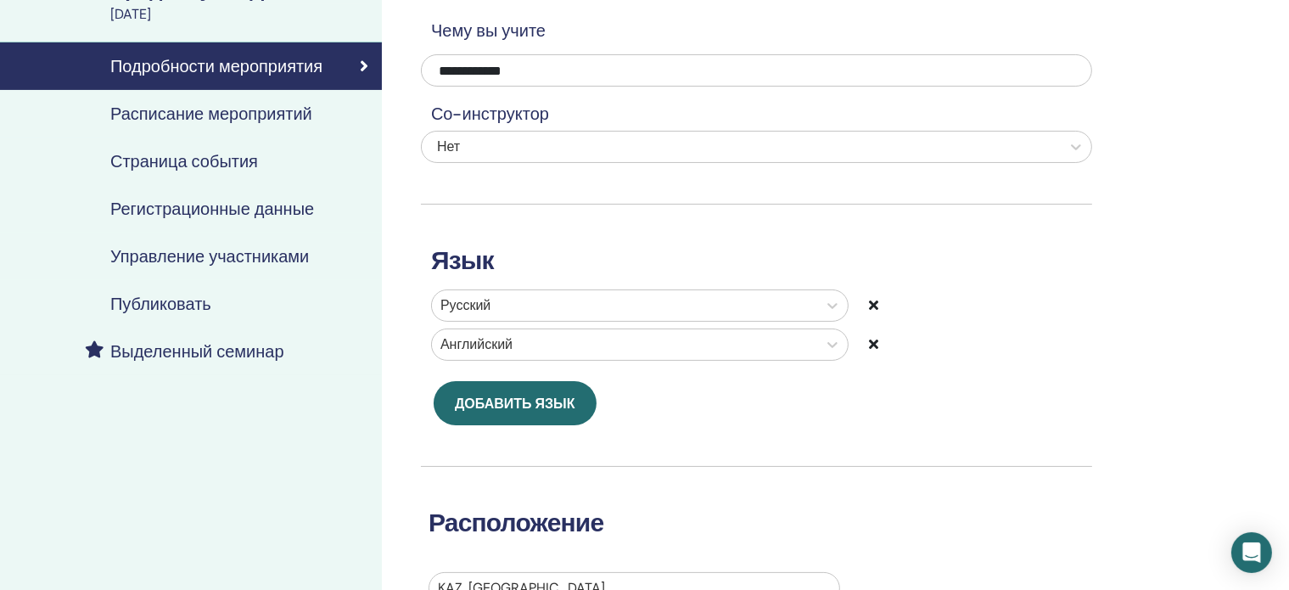
click at [869, 345] on icon at bounding box center [873, 344] width 9 height 14
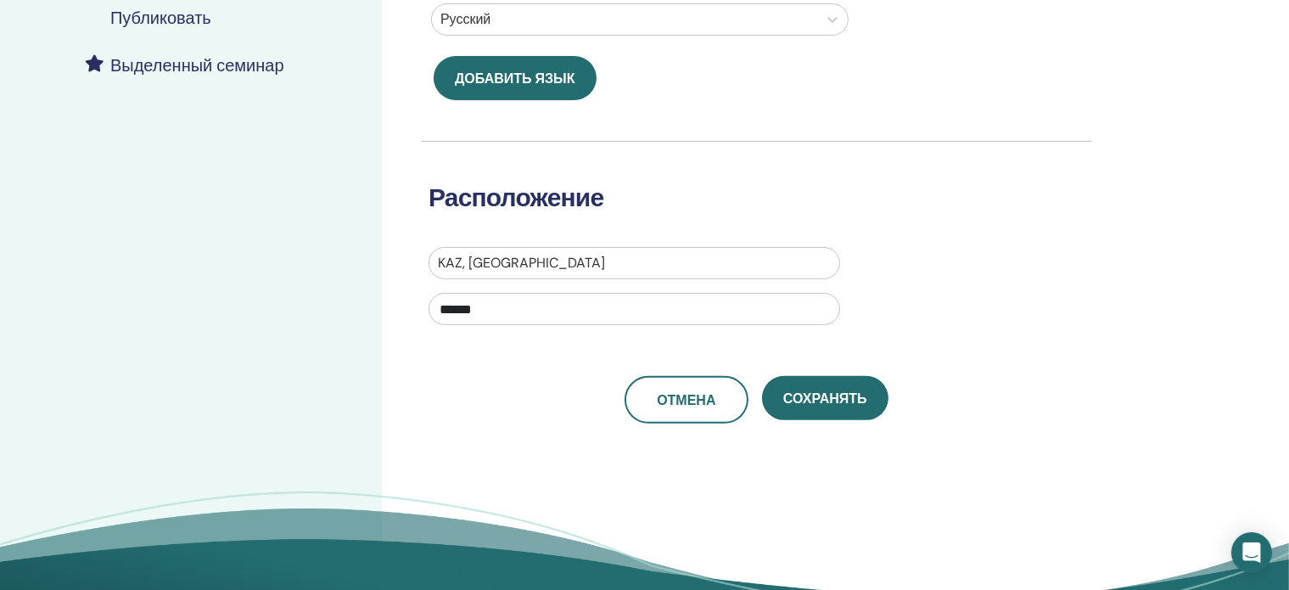
scroll to position [469, 0]
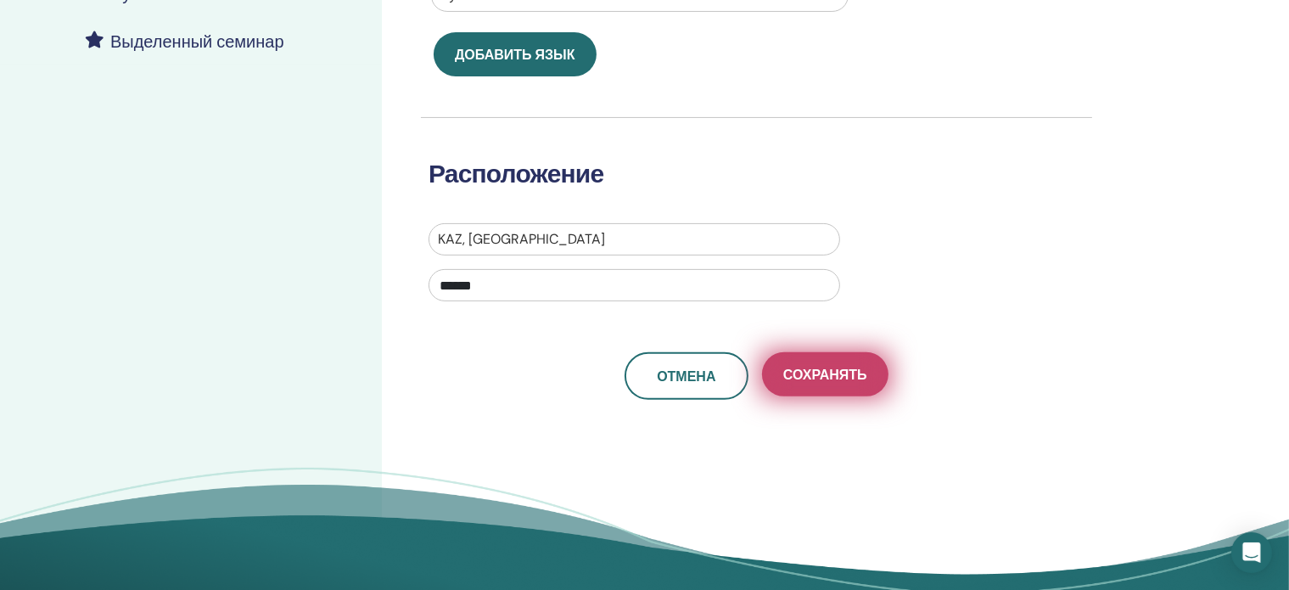
click at [852, 373] on font "Сохранять" at bounding box center [825, 375] width 84 height 18
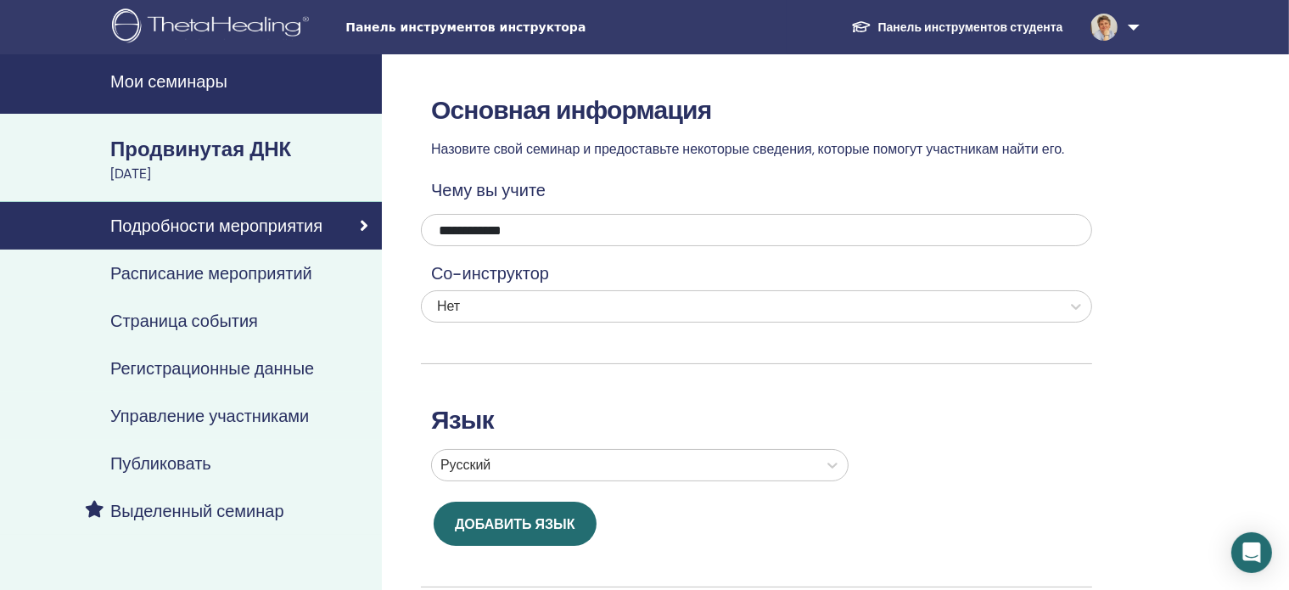
click at [203, 137] on font "Продвинутая ДНК" at bounding box center [200, 149] width 181 height 26
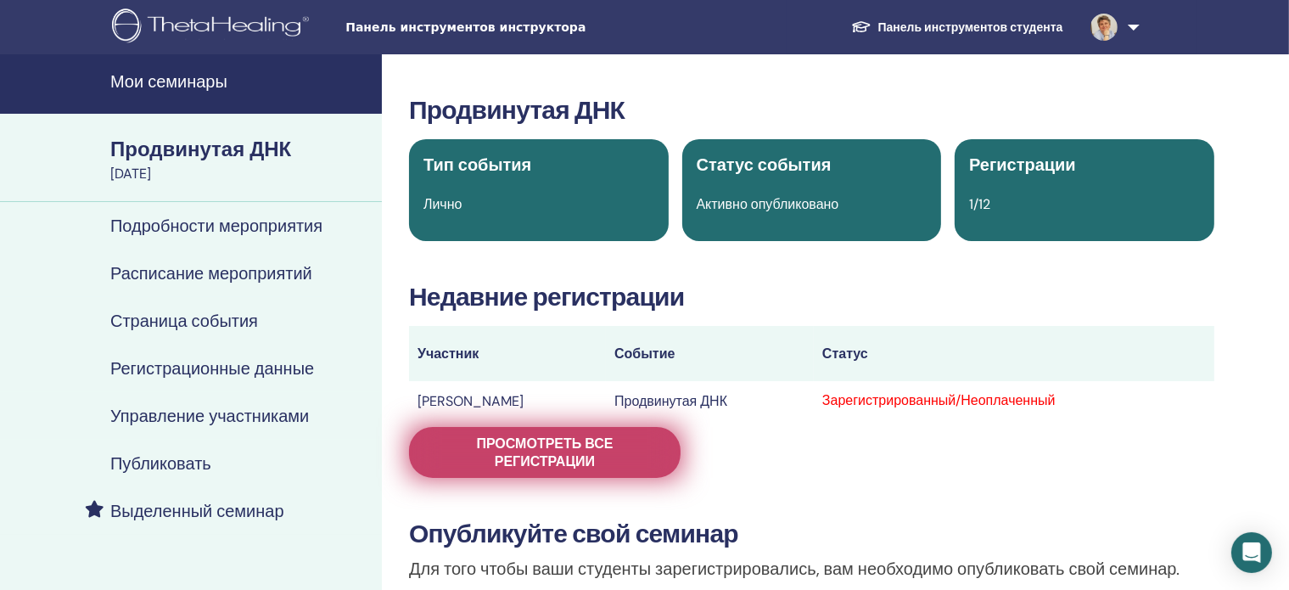
click at [535, 460] on font "Просмотреть все регистрации" at bounding box center [544, 452] width 137 height 36
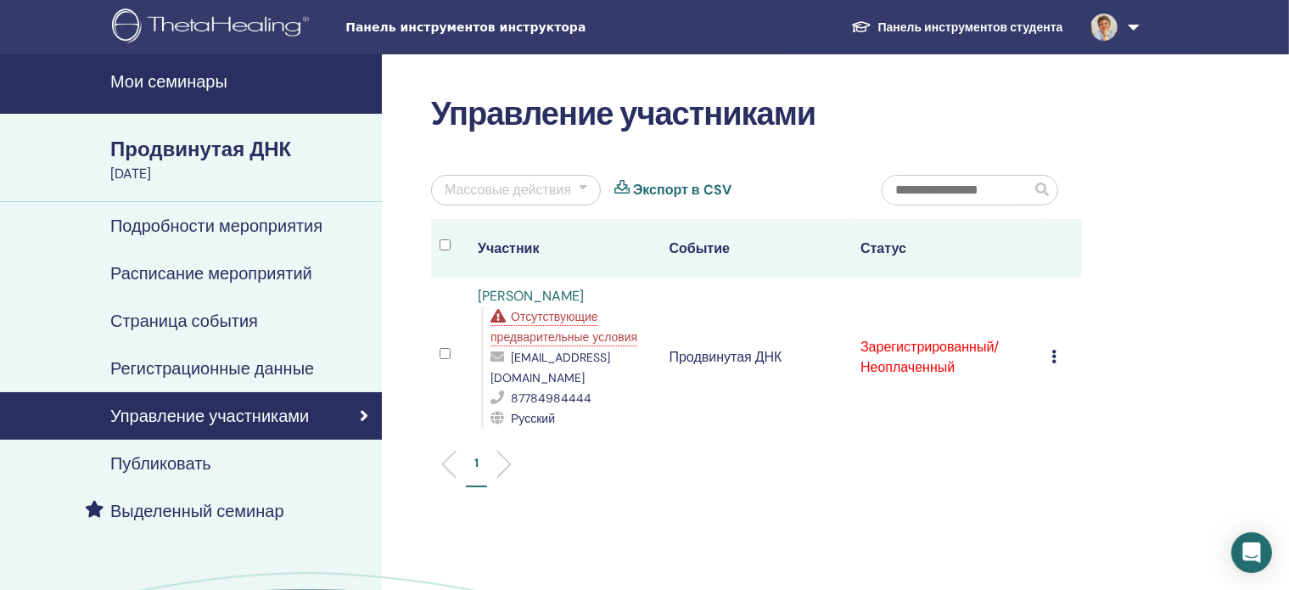
click at [367, 414] on icon at bounding box center [364, 415] width 8 height 17
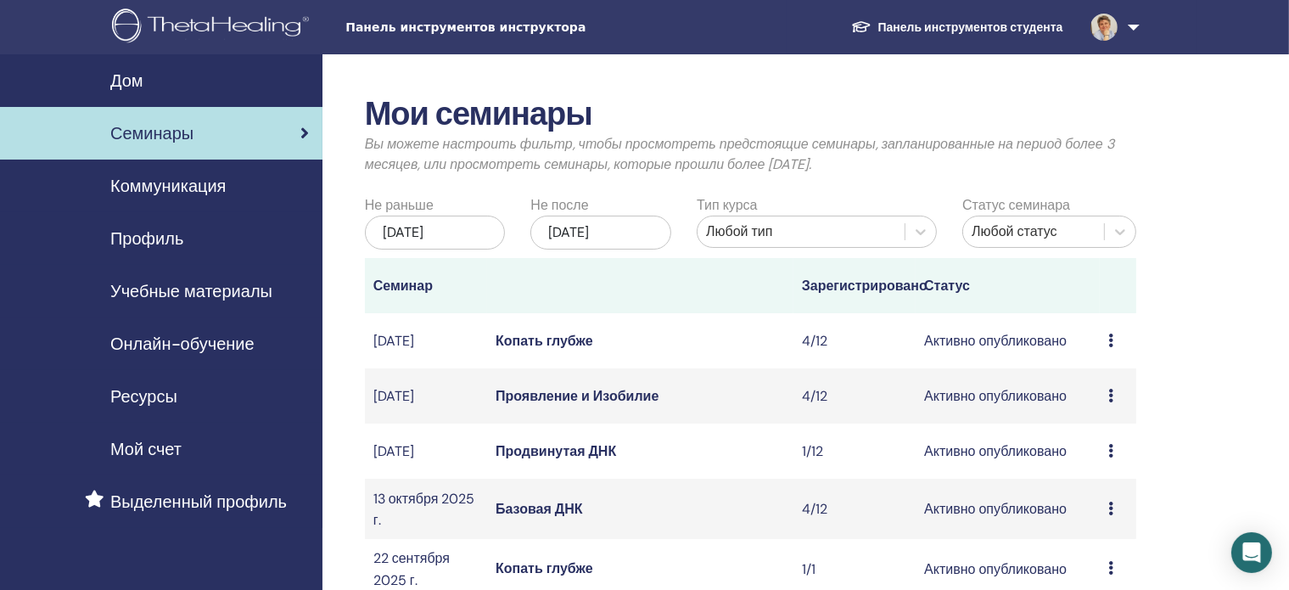
click at [533, 460] on font "Продвинутая ДНК" at bounding box center [556, 451] width 121 height 18
